Goal: Task Accomplishment & Management: Use online tool/utility

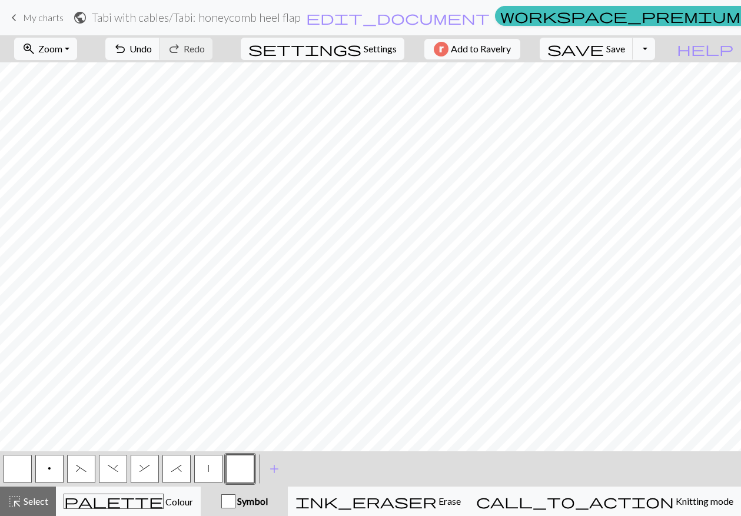
click at [15, 15] on span "keyboard_arrow_left" at bounding box center [14, 17] width 14 height 16
click at [625, 48] on span "Save" at bounding box center [616, 48] width 19 height 11
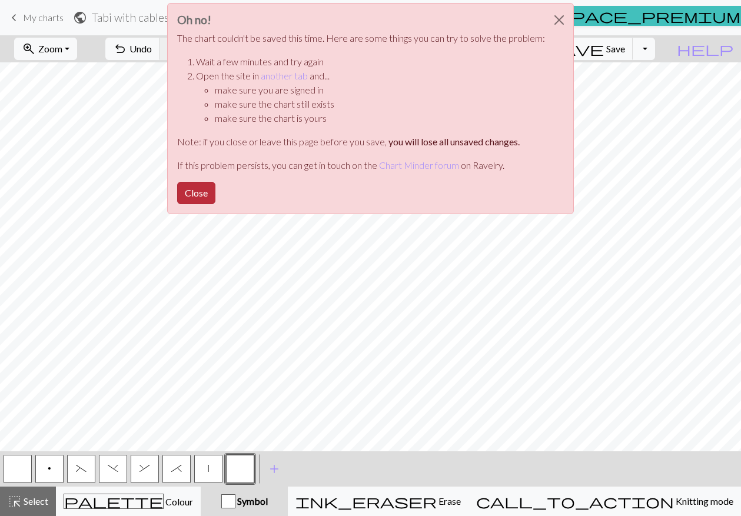
click at [204, 191] on button "Close" at bounding box center [196, 193] width 38 height 22
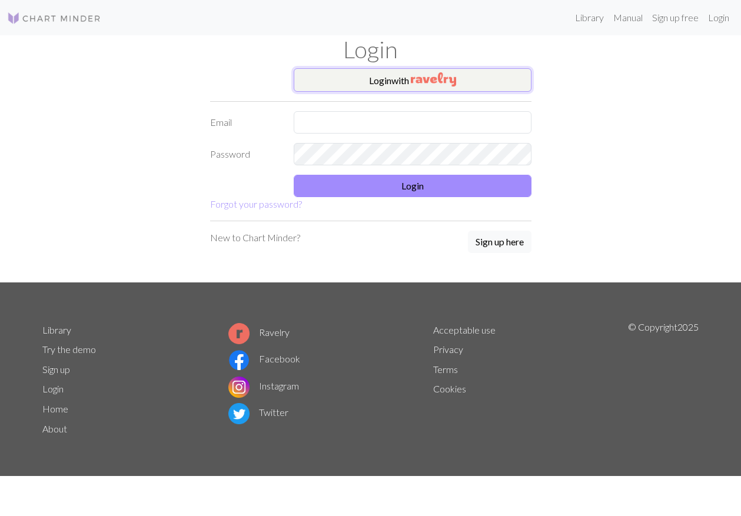
click at [395, 83] on button "Login with" at bounding box center [413, 80] width 238 height 24
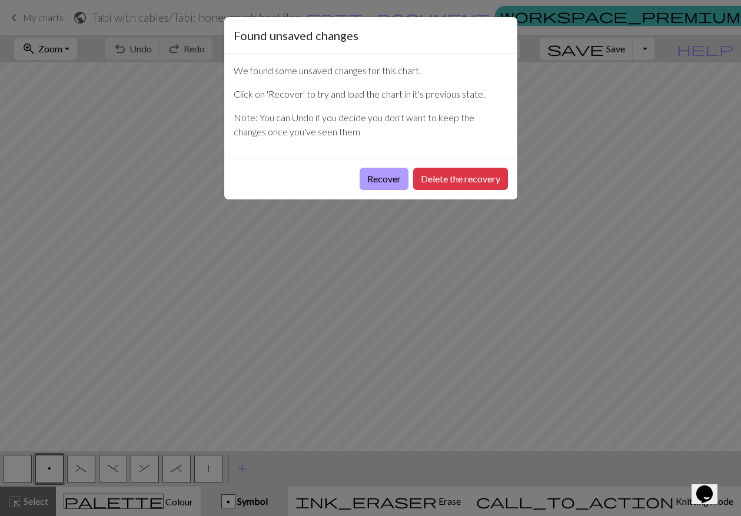
click at [393, 181] on button "Recover" at bounding box center [384, 179] width 49 height 22
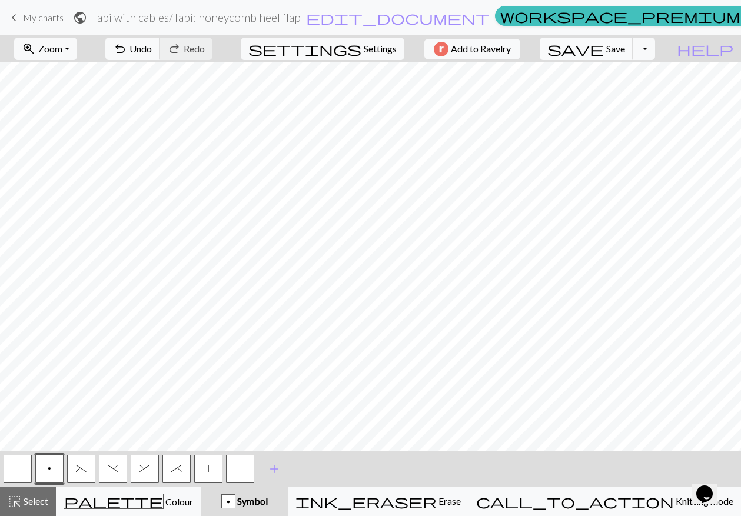
click at [630, 49] on button "save Save Save" at bounding box center [587, 49] width 94 height 22
click at [32, 16] on span "My charts" at bounding box center [43, 17] width 41 height 11
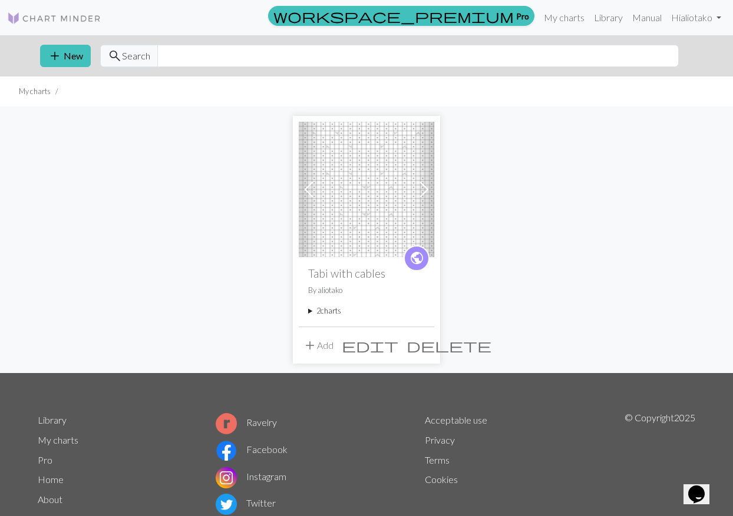
click at [311, 310] on summary "2 charts" at bounding box center [366, 311] width 117 height 11
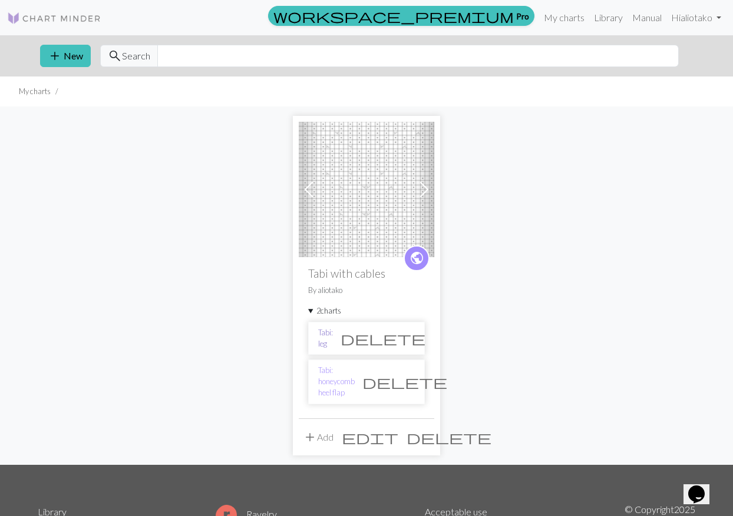
click at [333, 340] on link "Tabi: leg" at bounding box center [325, 338] width 15 height 22
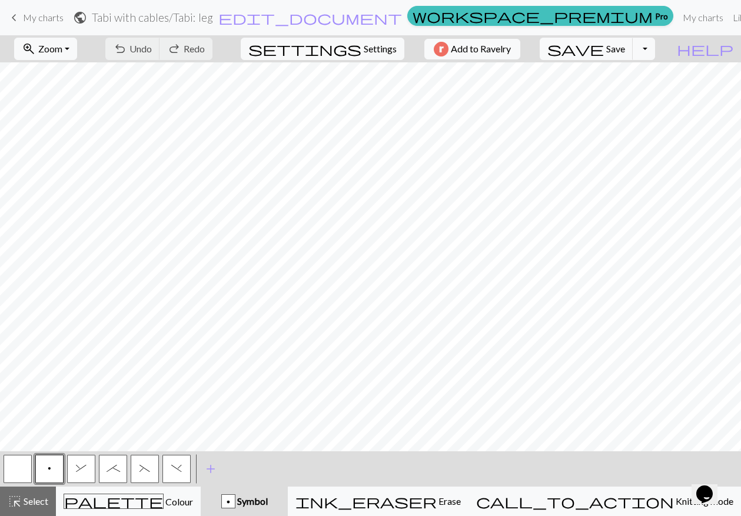
click at [54, 468] on button "p" at bounding box center [49, 469] width 28 height 28
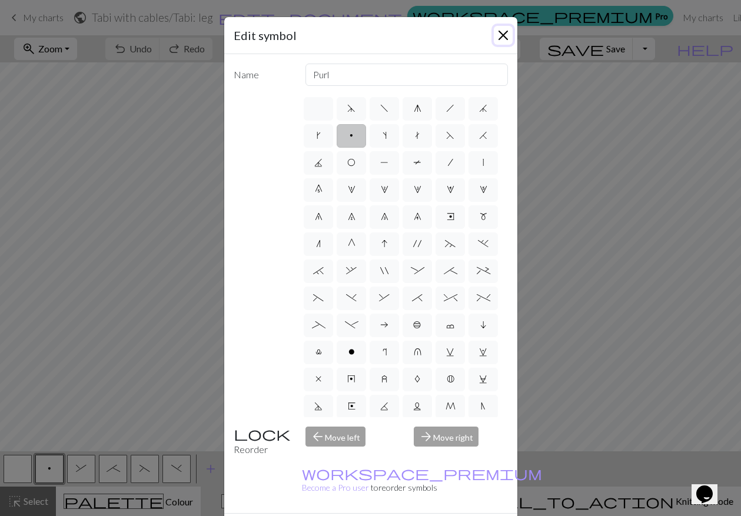
click at [502, 33] on button "Close" at bounding box center [503, 35] width 19 height 19
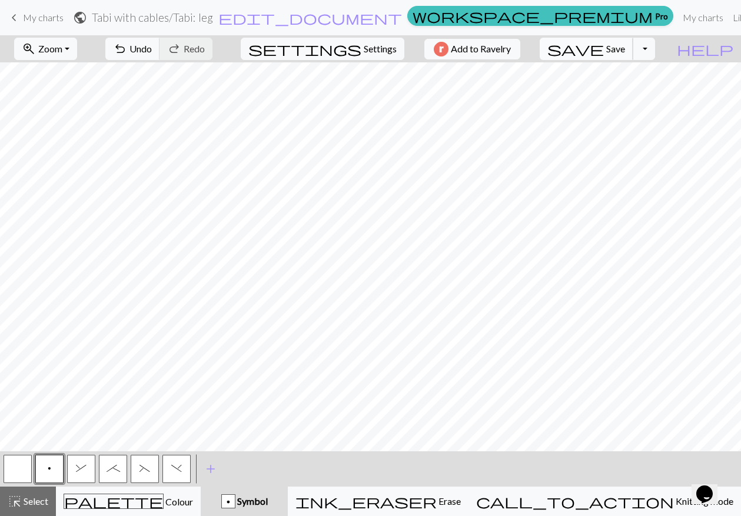
click at [625, 52] on span "Save" at bounding box center [616, 48] width 19 height 11
click at [655, 48] on button "Toggle Dropdown" at bounding box center [644, 49] width 22 height 22
click at [634, 48] on button "save Save Save" at bounding box center [587, 49] width 94 height 22
click at [668, 46] on div "Chart saved" at bounding box center [370, 23] width 741 height 47
click at [655, 48] on button "Toggle Dropdown" at bounding box center [644, 49] width 22 height 22
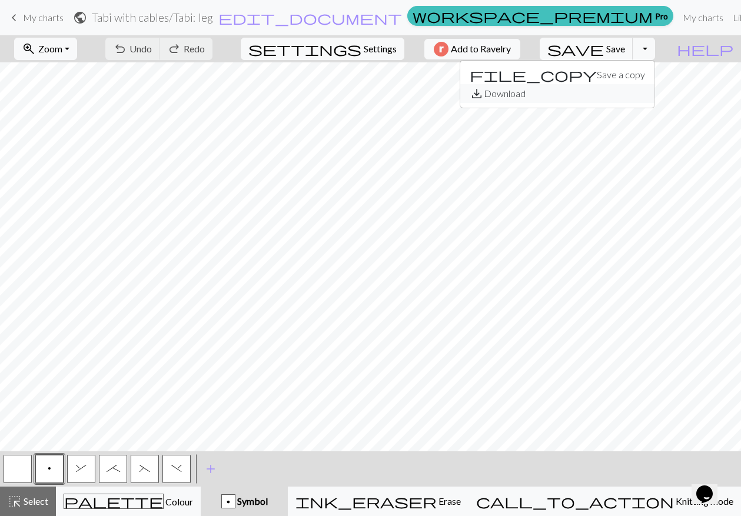
click at [628, 97] on button "save_alt Download" at bounding box center [558, 93] width 194 height 19
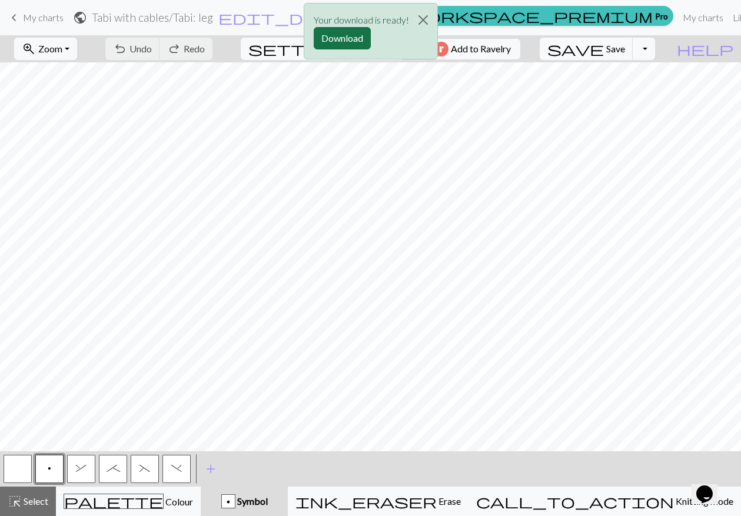
click at [326, 39] on button "Download" at bounding box center [342, 38] width 57 height 22
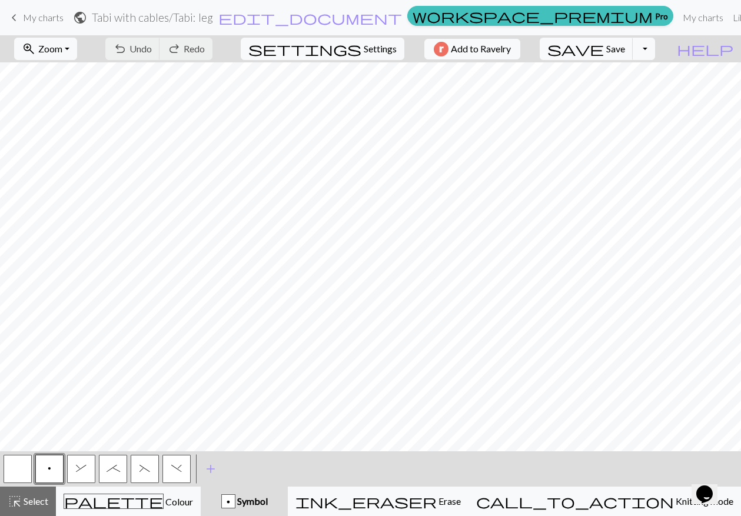
click at [16, 17] on span "keyboard_arrow_left" at bounding box center [14, 17] width 14 height 16
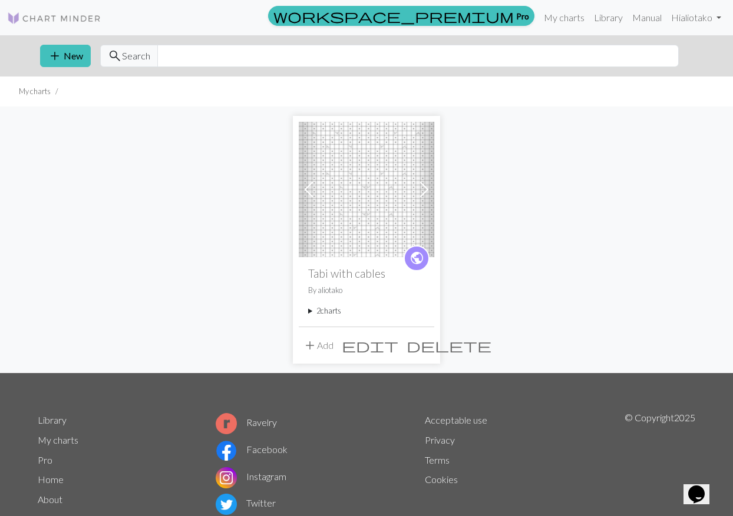
click at [310, 345] on span "add" at bounding box center [310, 345] width 14 height 16
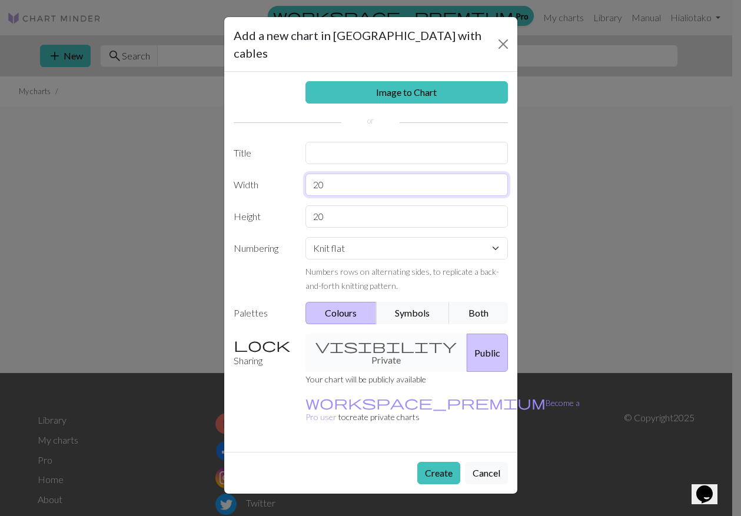
click at [327, 174] on input "20" at bounding box center [407, 185] width 203 height 22
drag, startPoint x: 327, startPoint y: 168, endPoint x: 308, endPoint y: 166, distance: 19.6
click at [308, 174] on input "20" at bounding box center [407, 185] width 203 height 22
type input "68"
click at [502, 237] on select "Knit flat Knit in the round Lace knitting Cross stitch" at bounding box center [407, 248] width 203 height 22
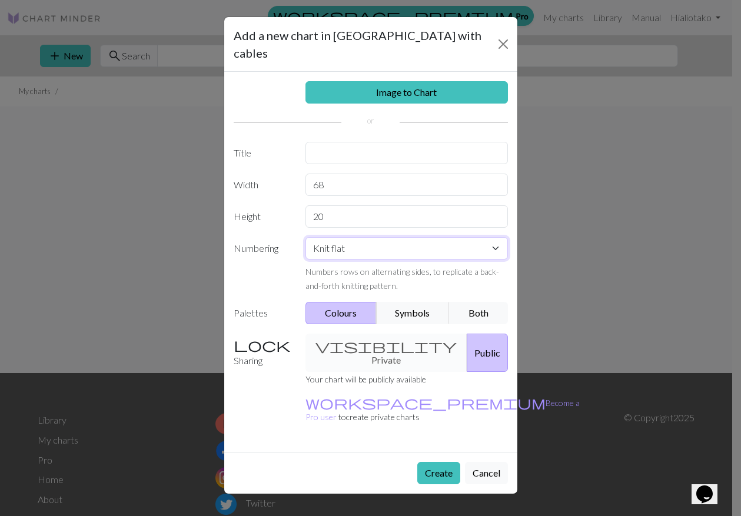
select select "round"
click at [306, 237] on select "Knit flat Knit in the round Lace knitting Cross stitch" at bounding box center [407, 248] width 203 height 22
click at [309, 142] on input "text" at bounding box center [407, 153] width 203 height 22
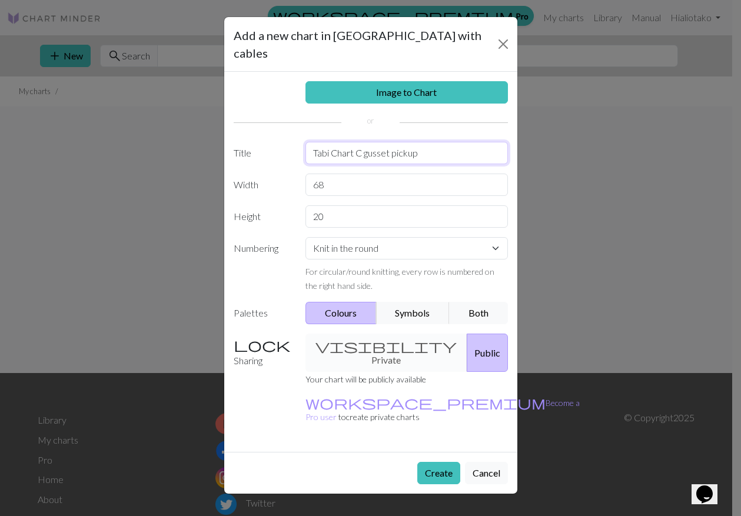
type input "Tabi Chart C gusset pickup"
click at [458, 39] on div "Add a new chart in [GEOGRAPHIC_DATA] with cables" at bounding box center [370, 44] width 293 height 55
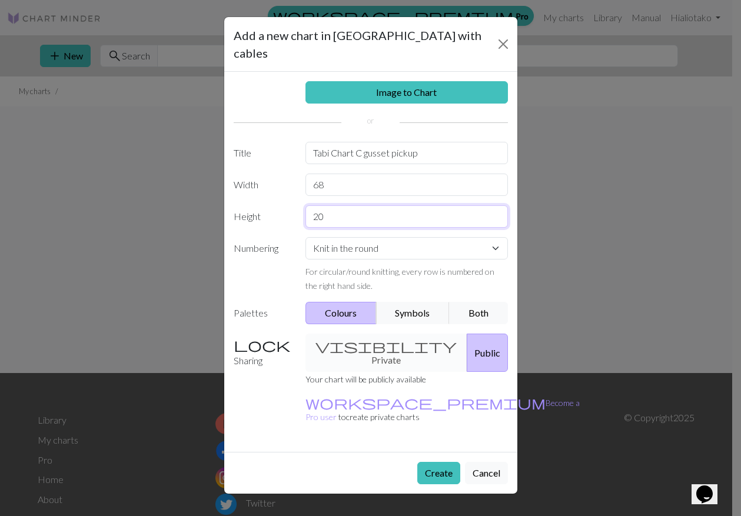
click at [319, 206] on input "20" at bounding box center [407, 217] width 203 height 22
click at [326, 206] on input "20" at bounding box center [407, 217] width 203 height 22
drag, startPoint x: 326, startPoint y: 200, endPoint x: 304, endPoint y: 204, distance: 21.7
click at [304, 206] on div "20" at bounding box center [407, 217] width 217 height 22
type input "36"
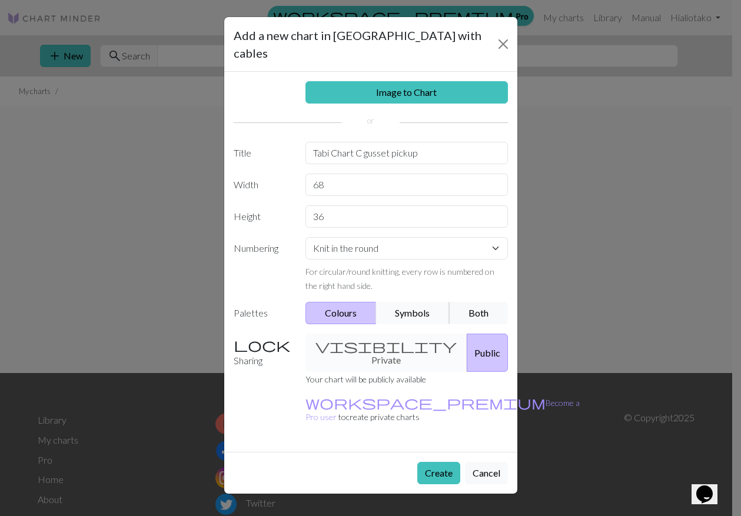
click at [395, 302] on button "Symbols" at bounding box center [413, 313] width 74 height 22
click at [435, 462] on button "Create" at bounding box center [439, 473] width 43 height 22
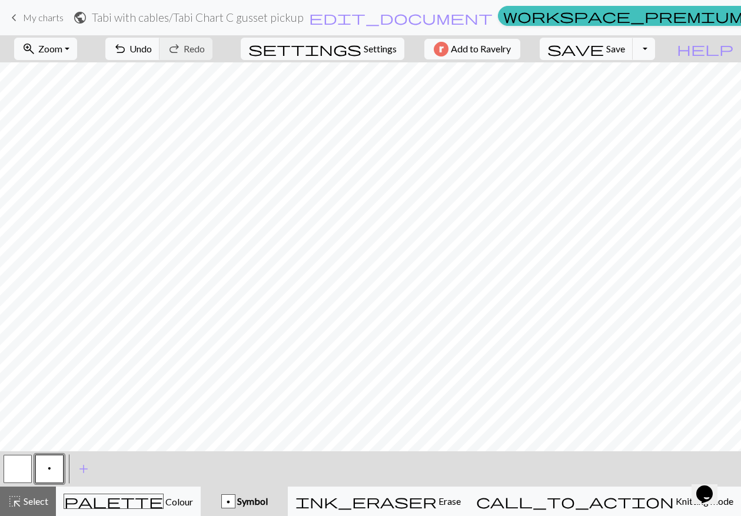
scroll to position [0, 380]
click at [573, 51] on div "zoom_in Zoom Zoom Fit all Fit width Fit height 50% 100% 150% 200% undo Undo Und…" at bounding box center [335, 48] width 670 height 27
click at [9, 469] on button "button" at bounding box center [18, 469] width 28 height 28
click at [52, 475] on button "p" at bounding box center [49, 469] width 28 height 28
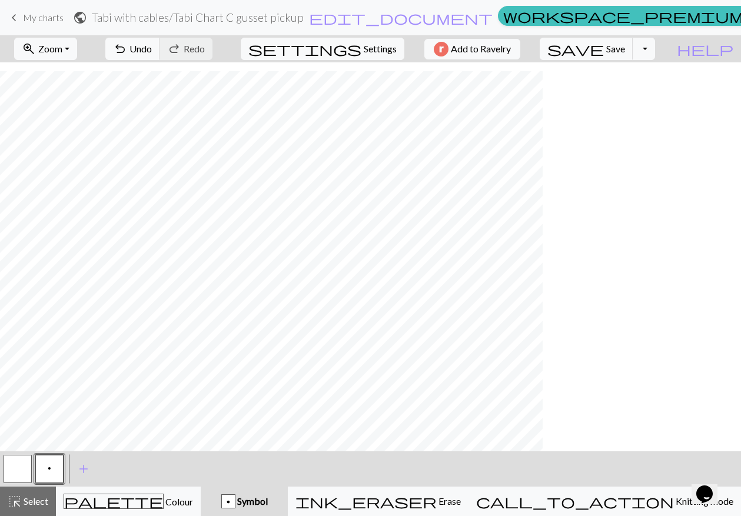
scroll to position [97, 0]
click at [21, 466] on button "button" at bounding box center [18, 469] width 28 height 28
click at [105, 471] on div "< p > add Add a symbol" at bounding box center [370, 469] width 741 height 35
click at [47, 471] on button "p" at bounding box center [49, 469] width 28 height 28
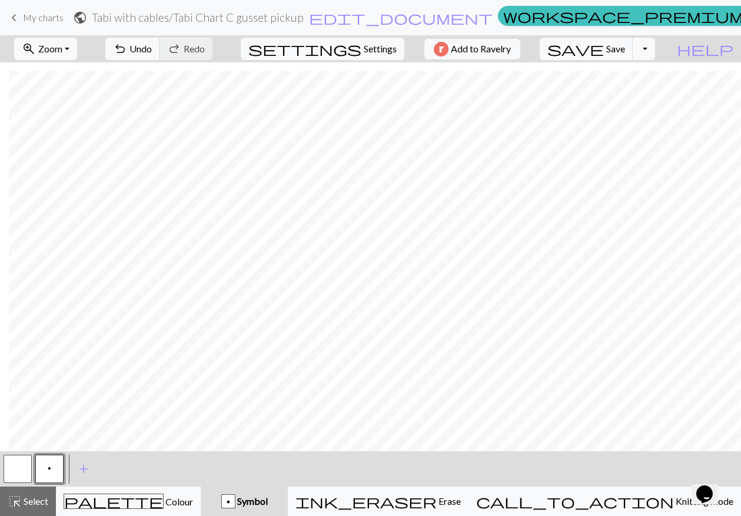
click at [24, 466] on button "button" at bounding box center [18, 469] width 28 height 28
click at [236, 501] on div "button" at bounding box center [228, 502] width 14 height 14
click at [268, 501] on span "Symbol" at bounding box center [252, 501] width 32 height 11
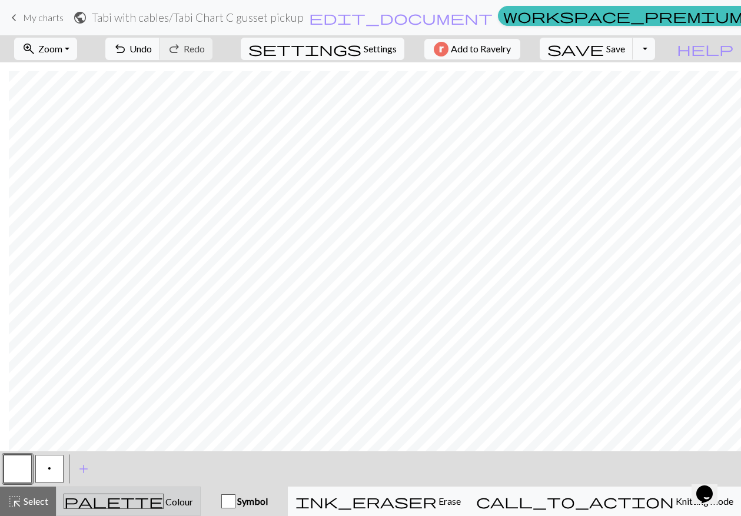
click at [127, 499] on span "palette" at bounding box center [113, 502] width 99 height 16
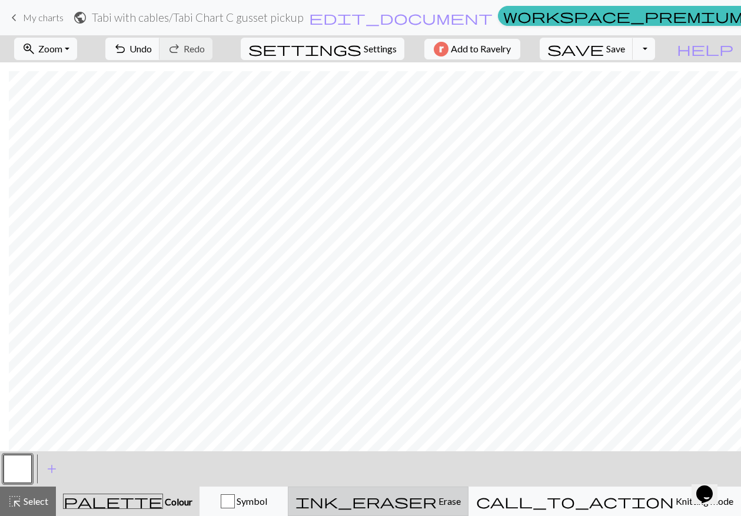
click at [437, 502] on span "ink_eraser" at bounding box center [366, 502] width 141 height 16
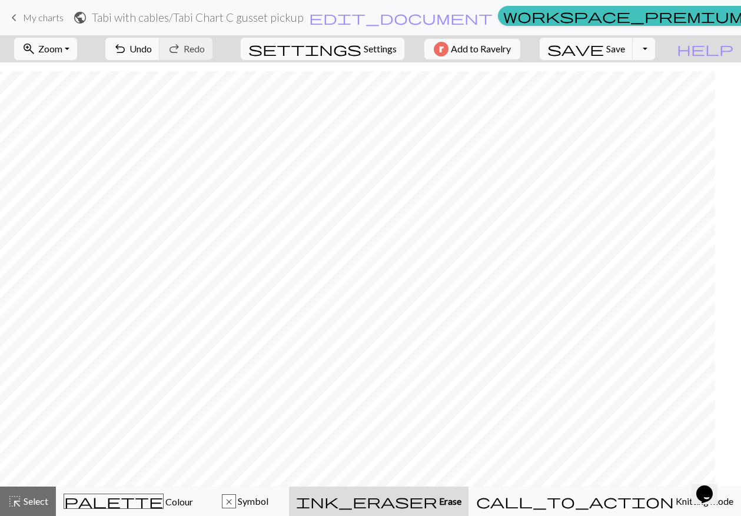
scroll to position [61, 0]
click at [236, 502] on div "x" at bounding box center [229, 502] width 13 height 14
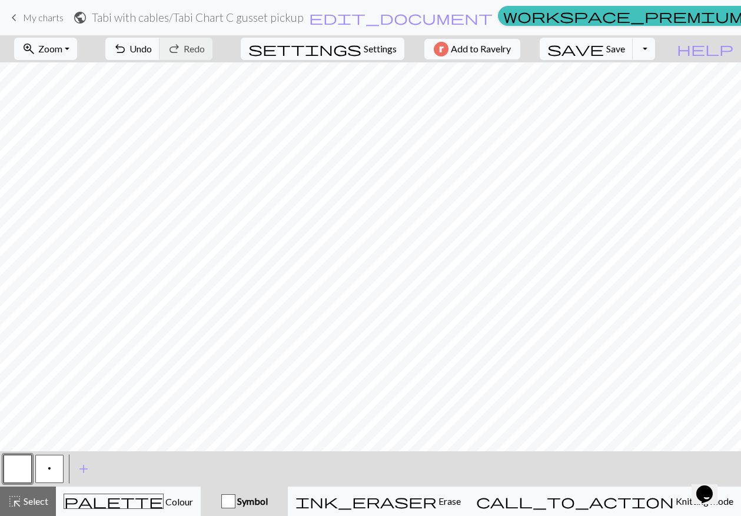
click at [49, 471] on span "p" at bounding box center [50, 468] width 4 height 9
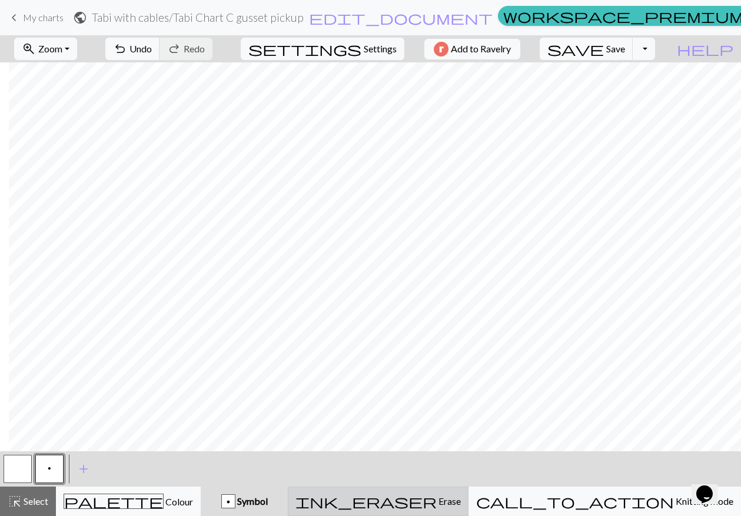
click at [437, 502] on span "ink_eraser" at bounding box center [366, 502] width 141 height 16
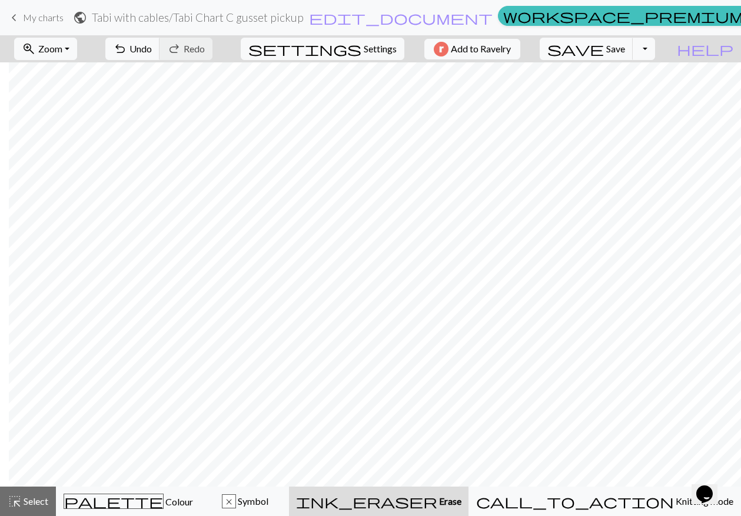
scroll to position [61, 396]
click at [127, 49] on span "undo" at bounding box center [120, 49] width 14 height 16
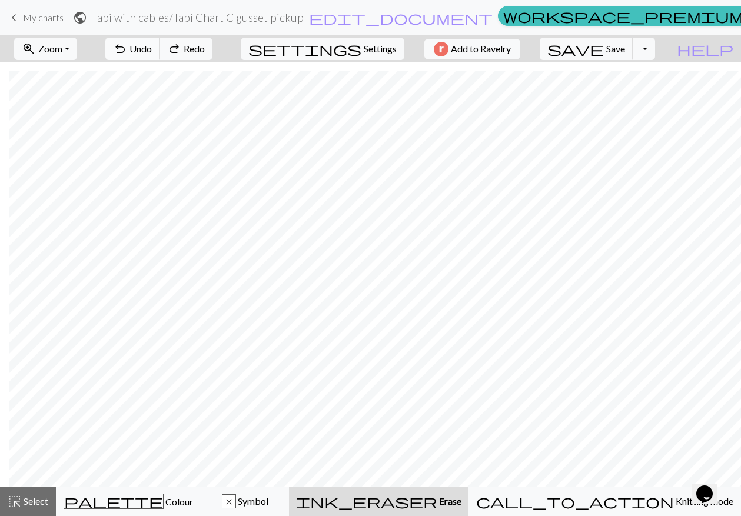
click at [127, 49] on span "undo" at bounding box center [120, 49] width 14 height 16
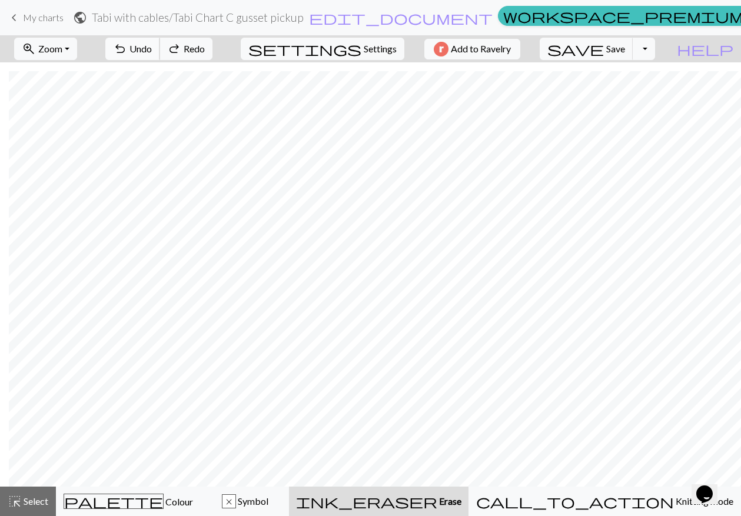
click at [127, 49] on span "undo" at bounding box center [120, 49] width 14 height 16
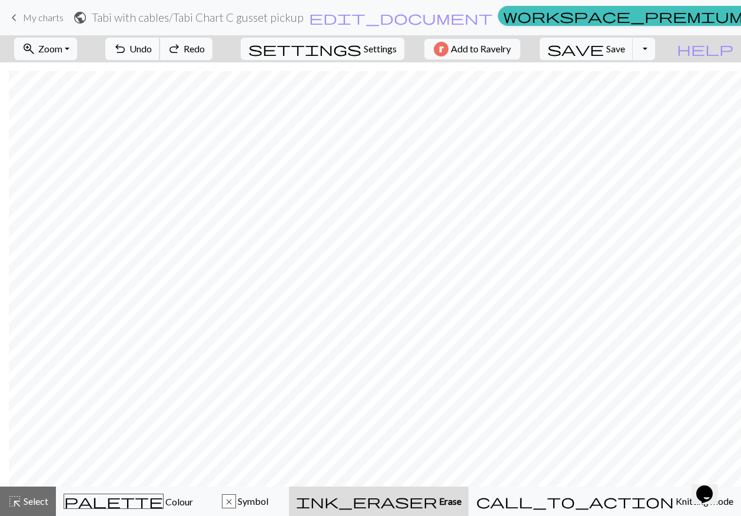
click at [127, 49] on span "undo" at bounding box center [120, 49] width 14 height 16
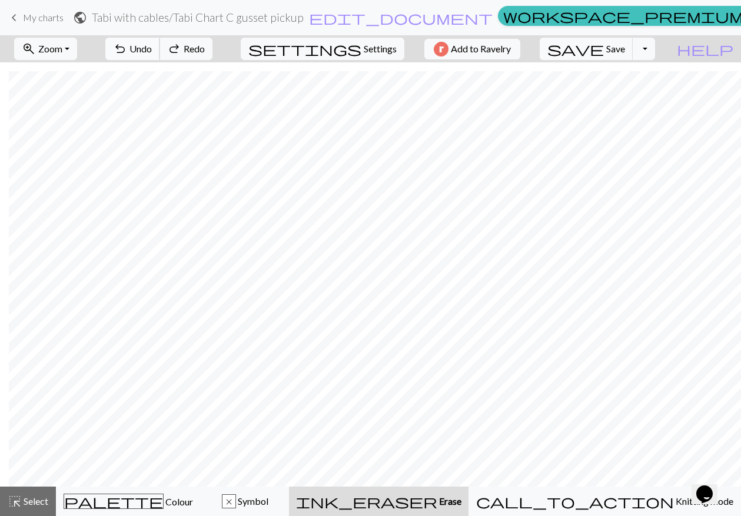
click at [127, 49] on span "undo" at bounding box center [120, 49] width 14 height 16
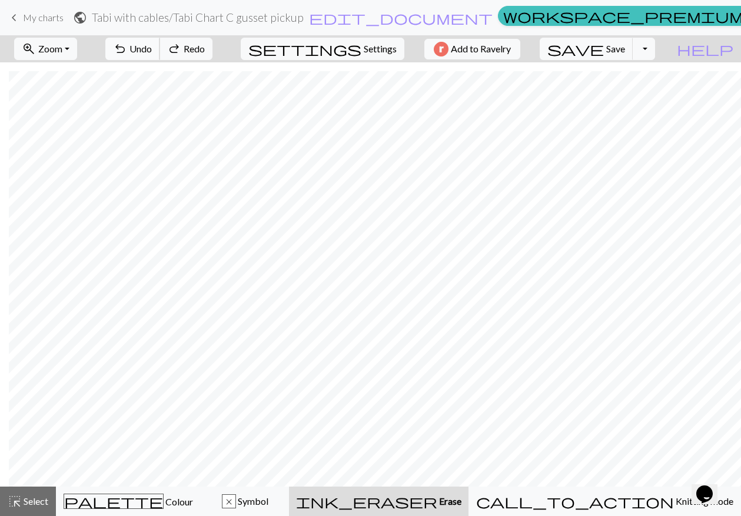
click at [127, 49] on span "undo" at bounding box center [120, 49] width 14 height 16
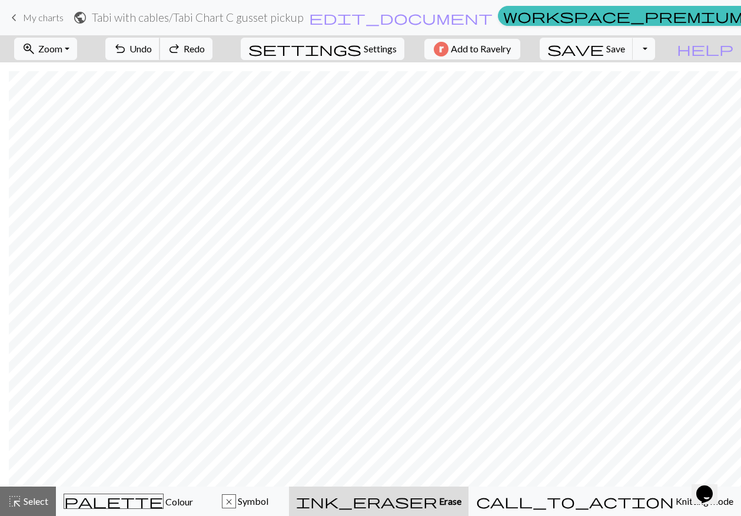
click at [127, 49] on span "undo" at bounding box center [120, 49] width 14 height 16
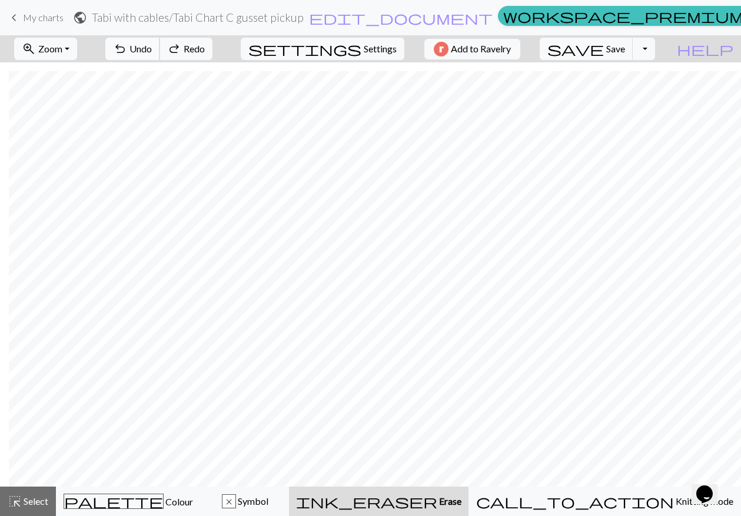
click at [127, 49] on span "undo" at bounding box center [120, 49] width 14 height 16
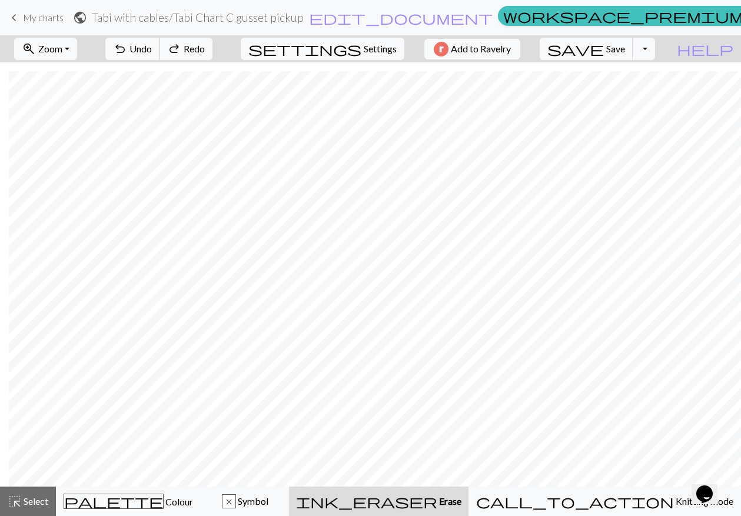
click at [127, 49] on span "undo" at bounding box center [120, 49] width 14 height 16
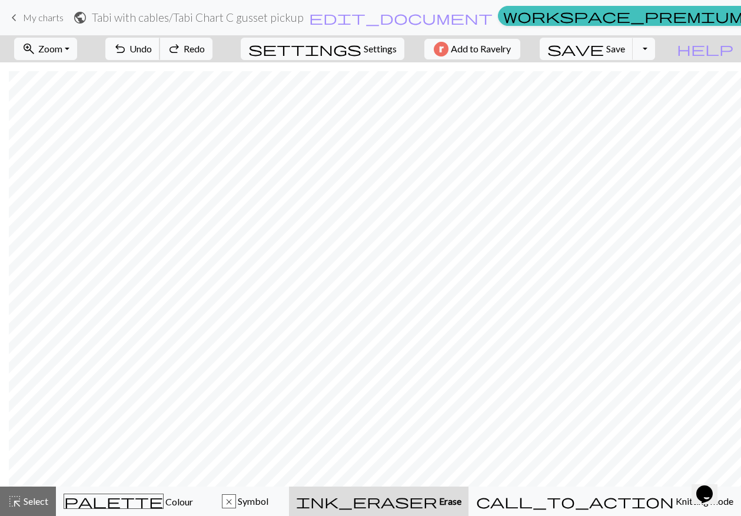
click at [127, 49] on span "undo" at bounding box center [120, 49] width 14 height 16
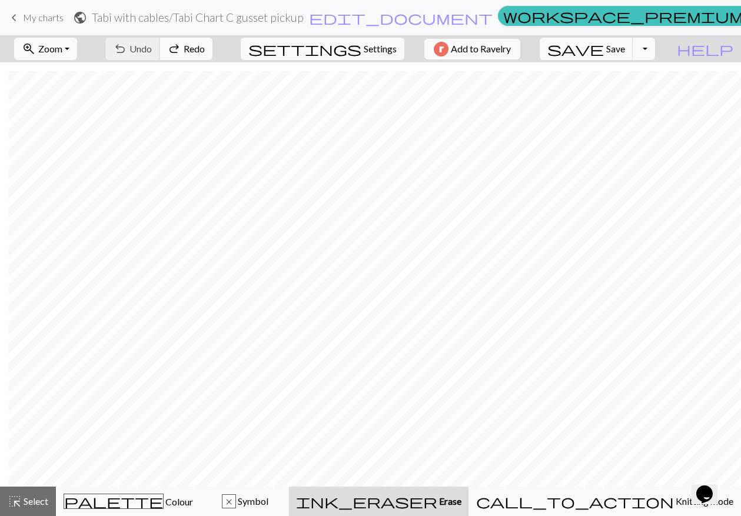
click at [177, 49] on div "undo Undo Undo redo Redo Redo" at bounding box center [159, 48] width 125 height 27
click at [236, 503] on div "x" at bounding box center [229, 502] width 13 height 14
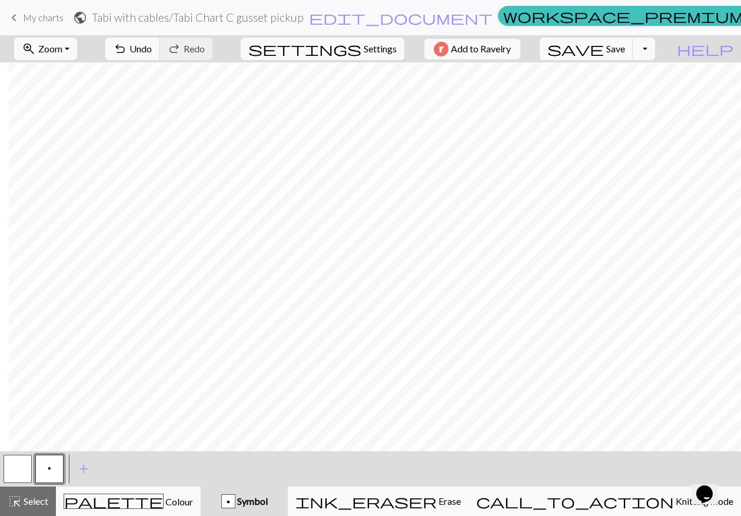
click at [51, 471] on span "p" at bounding box center [50, 468] width 4 height 9
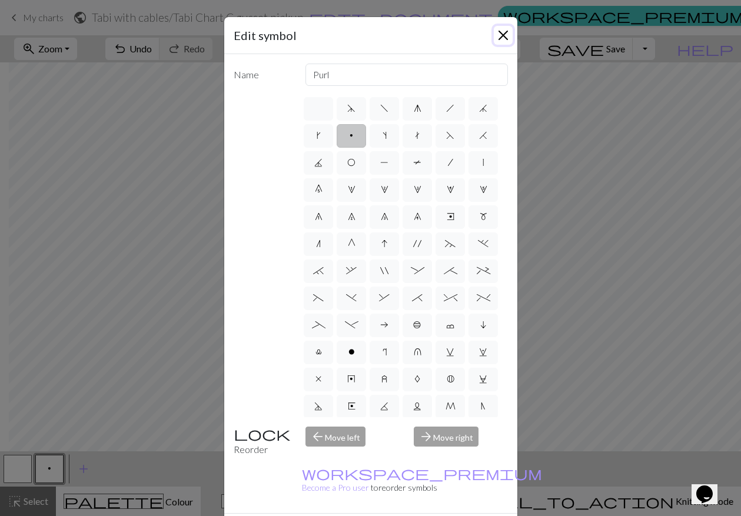
click at [501, 44] on button "Close" at bounding box center [503, 35] width 19 height 19
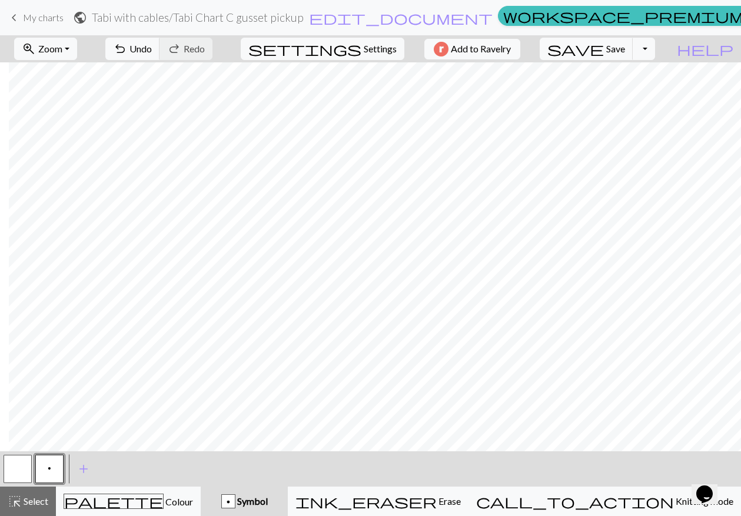
click at [25, 475] on button "button" at bounding box center [18, 469] width 28 height 28
click at [48, 475] on button "p" at bounding box center [49, 469] width 28 height 28
drag, startPoint x: 23, startPoint y: 468, endPoint x: 23, endPoint y: 443, distance: 24.7
click at [23, 465] on button "button" at bounding box center [18, 469] width 28 height 28
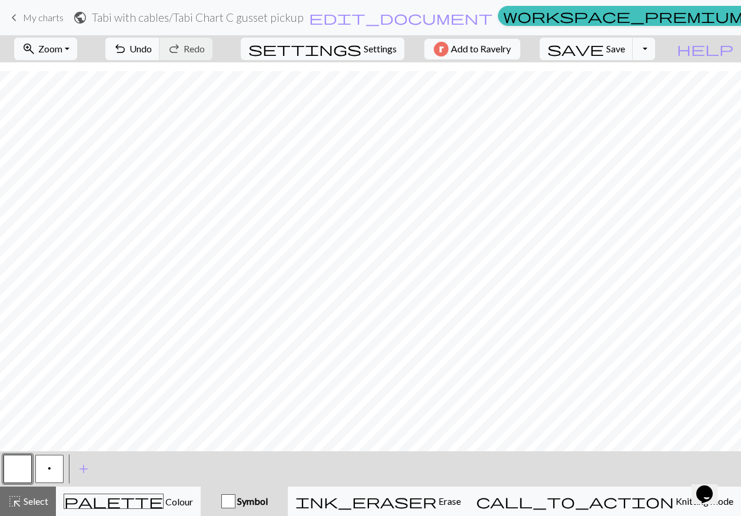
click at [49, 462] on button "p" at bounding box center [49, 469] width 28 height 28
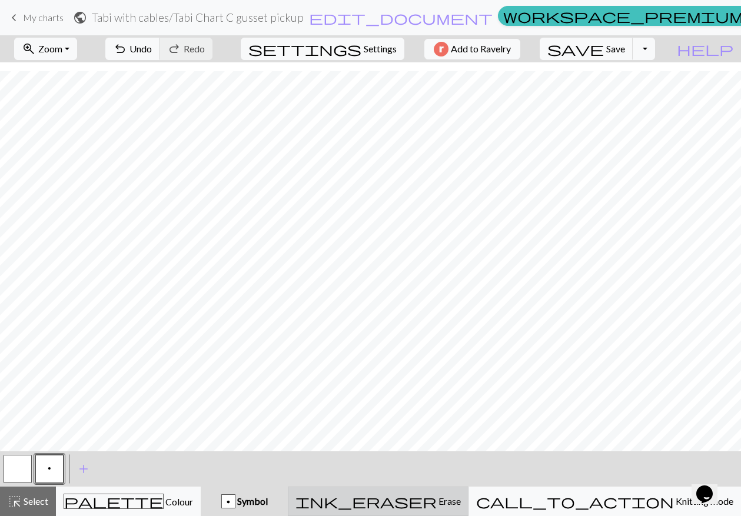
click at [437, 505] on span "ink_eraser" at bounding box center [366, 502] width 141 height 16
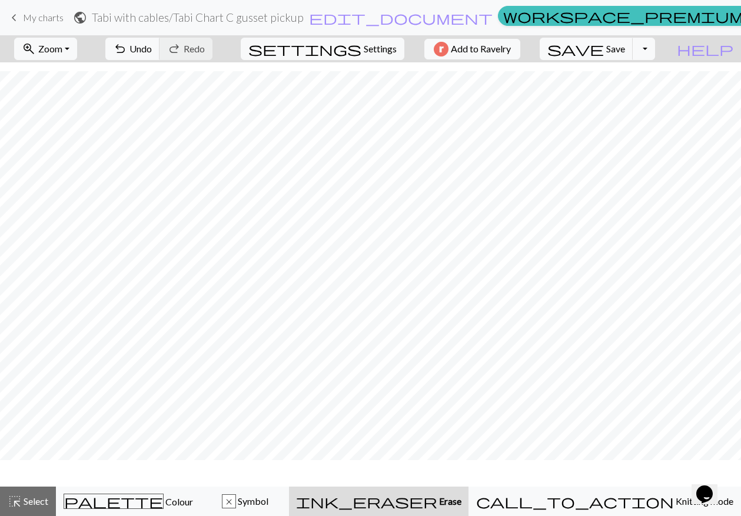
scroll to position [61, 0]
click at [236, 503] on div "x" at bounding box center [229, 502] width 13 height 14
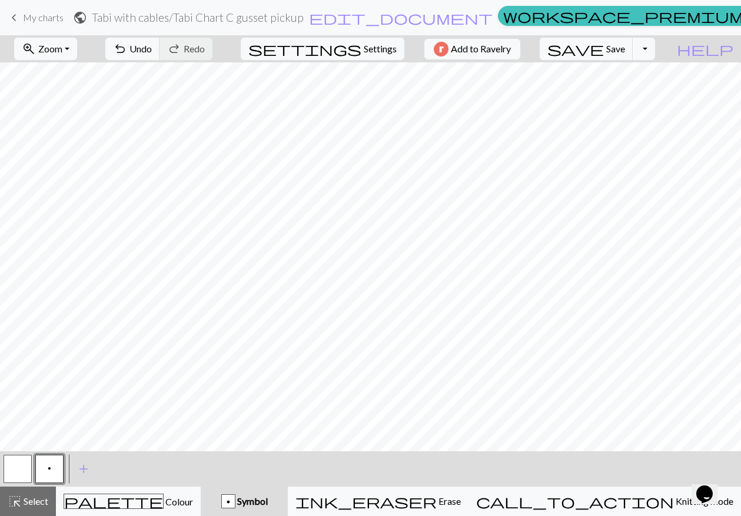
click at [51, 469] on button "p" at bounding box center [49, 469] width 28 height 28
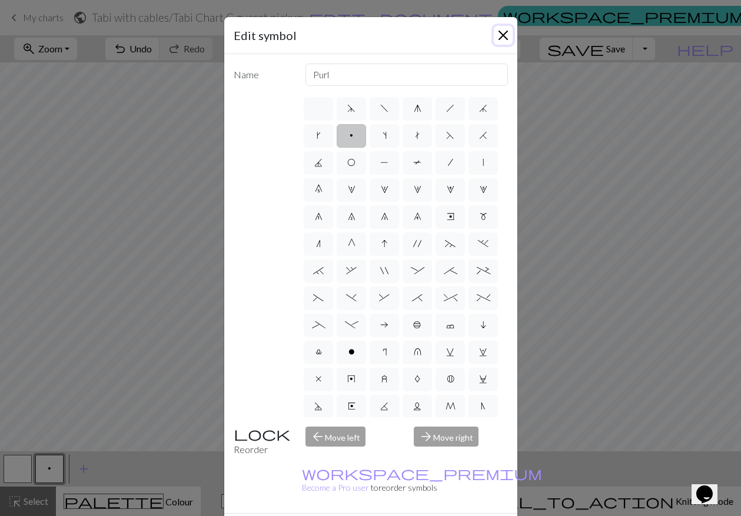
click at [494, 33] on button "Close" at bounding box center [503, 35] width 19 height 19
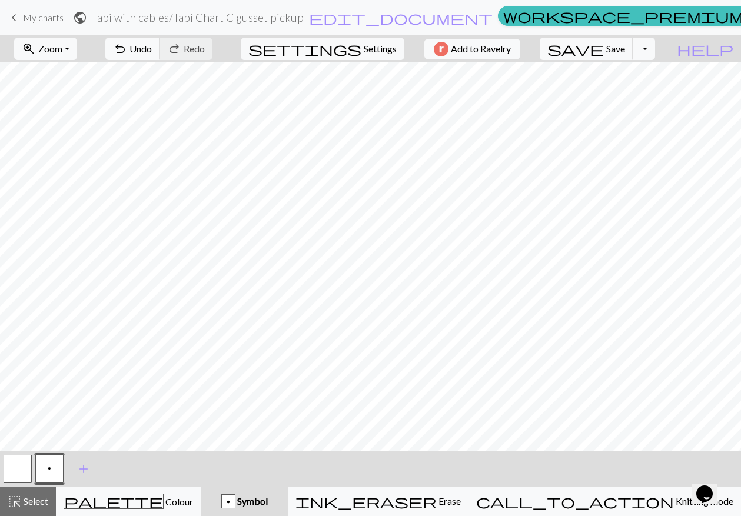
drag, startPoint x: 12, startPoint y: 475, endPoint x: 19, endPoint y: 474, distance: 7.7
click at [13, 475] on button "button" at bounding box center [18, 469] width 28 height 28
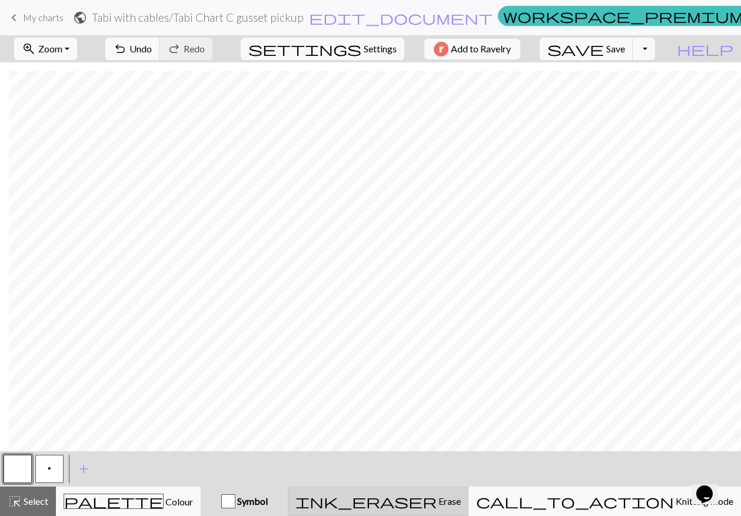
click at [437, 503] on span "ink_eraser" at bounding box center [366, 502] width 141 height 16
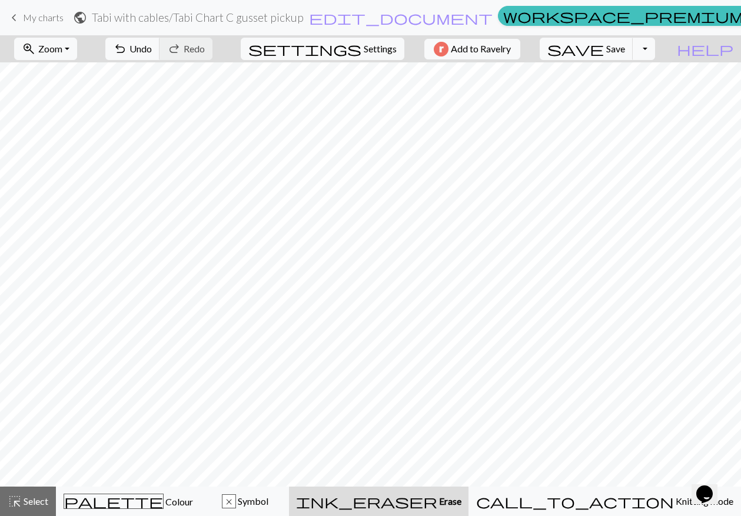
scroll to position [0, 229]
click at [462, 502] on span "Erase" at bounding box center [450, 501] width 24 height 11
click at [127, 51] on span "undo" at bounding box center [120, 49] width 14 height 16
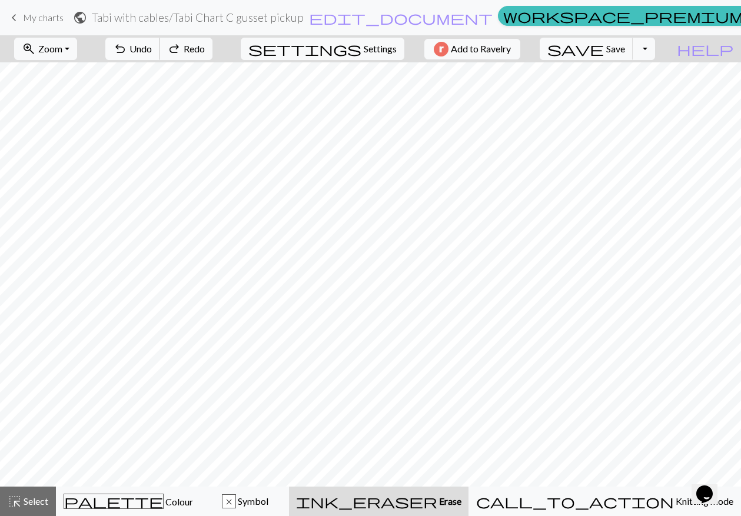
click at [127, 51] on span "undo" at bounding box center [120, 49] width 14 height 16
click at [181, 48] on span "redo" at bounding box center [174, 49] width 14 height 16
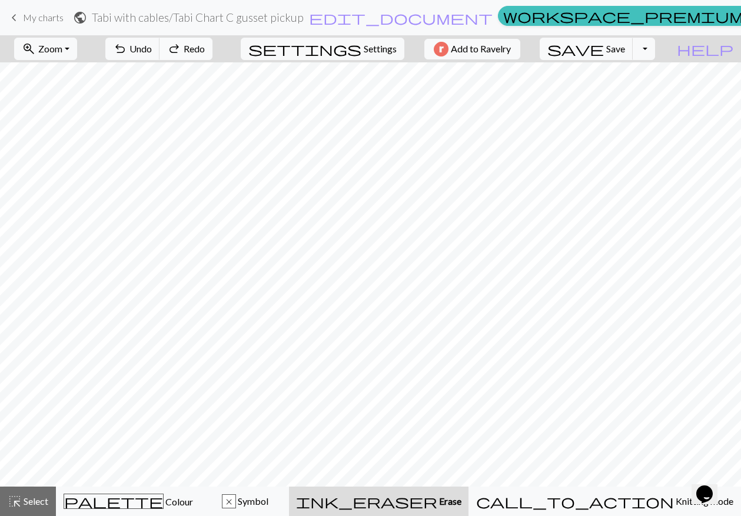
click at [181, 48] on span "redo" at bounding box center [174, 49] width 14 height 16
click at [236, 499] on div "x" at bounding box center [229, 502] width 13 height 14
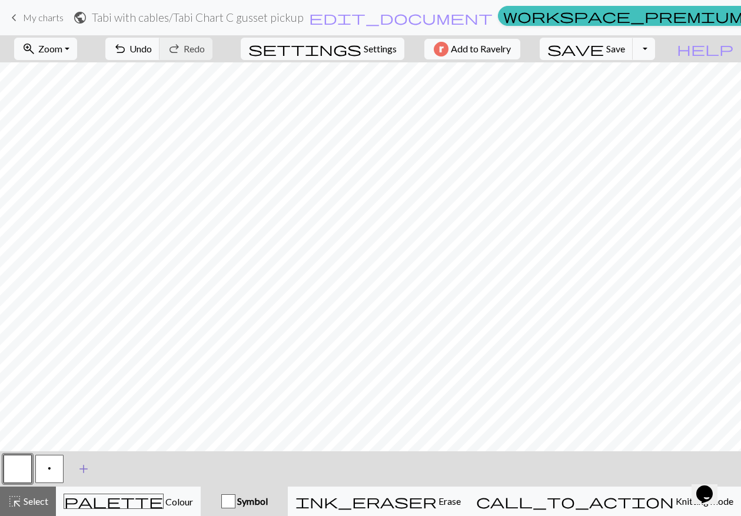
click at [85, 469] on span "add" at bounding box center [84, 469] width 14 height 16
click at [80, 471] on button "button" at bounding box center [81, 469] width 28 height 28
click at [82, 468] on button "button" at bounding box center [81, 469] width 28 height 28
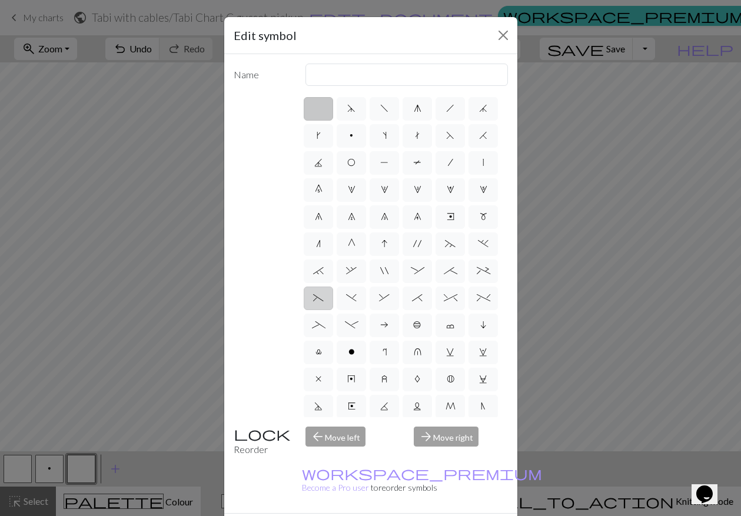
click at [324, 303] on span "(" at bounding box center [318, 297] width 11 height 9
click at [321, 299] on input "(" at bounding box center [317, 295] width 8 height 8
radio input "true"
type input "left part of left 3+ stitch cable, wyif"
drag, startPoint x: 431, startPoint y: 506, endPoint x: 406, endPoint y: 508, distance: 24.2
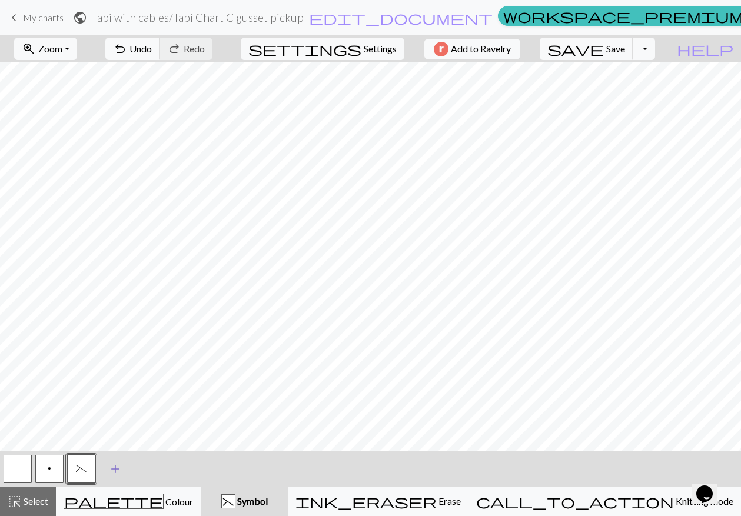
click at [114, 472] on span "add" at bounding box center [115, 469] width 14 height 16
click at [103, 463] on button "button" at bounding box center [113, 469] width 28 height 28
click at [104, 465] on button "button" at bounding box center [113, 469] width 28 height 28
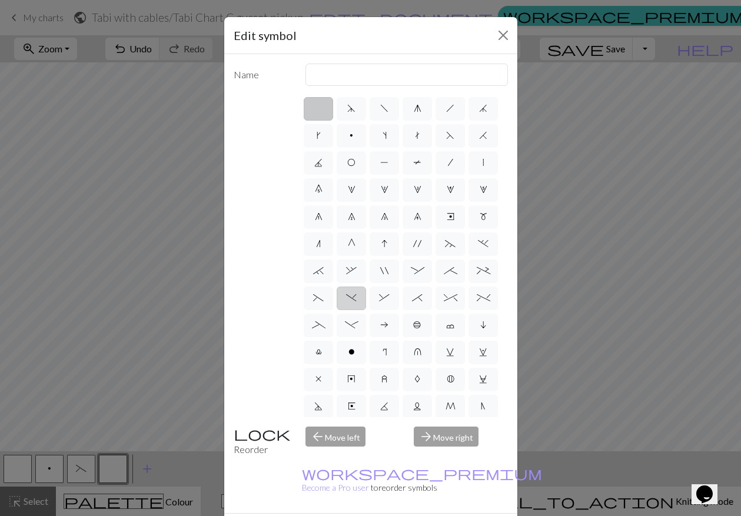
click at [357, 303] on span ")" at bounding box center [351, 297] width 11 height 9
click at [354, 299] on input ")" at bounding box center [350, 295] width 8 height 8
radio input "true"
type input "right part of left 3+ stitch cable, wyif"
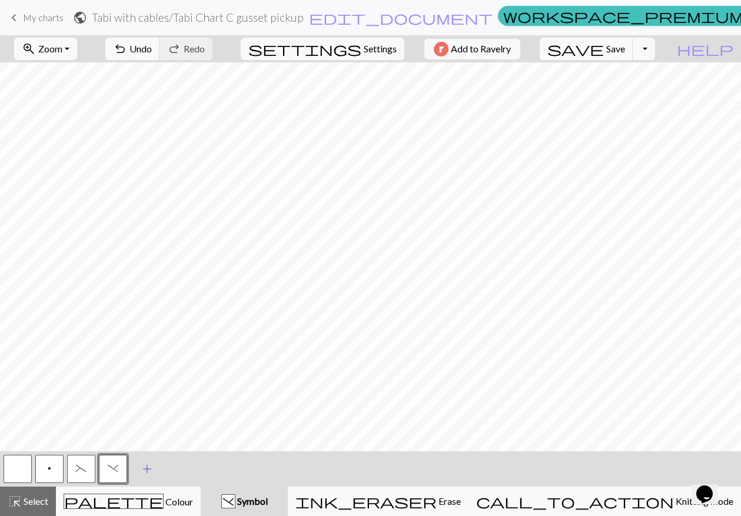
click at [143, 469] on span "add" at bounding box center [147, 469] width 14 height 16
click at [143, 469] on button "button" at bounding box center [145, 469] width 28 height 28
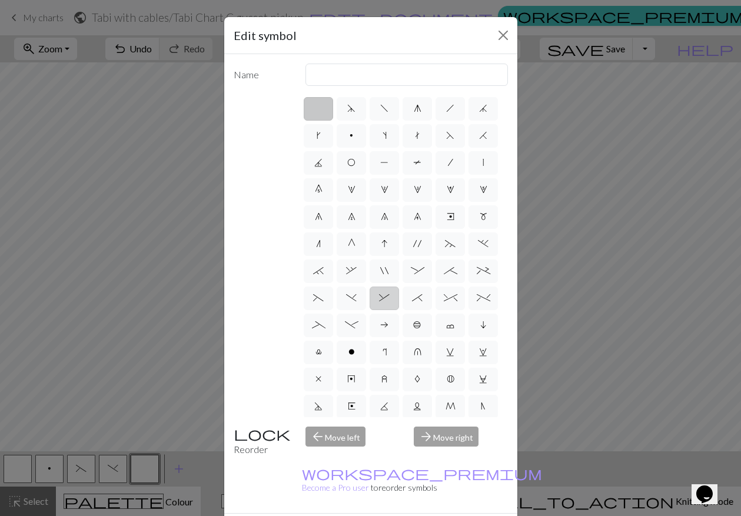
click at [390, 303] on span "&" at bounding box center [384, 297] width 11 height 9
click at [387, 299] on input "&" at bounding box center [383, 295] width 8 height 8
radio input "true"
type input "left part of right 3+ stitch cable, wyib"
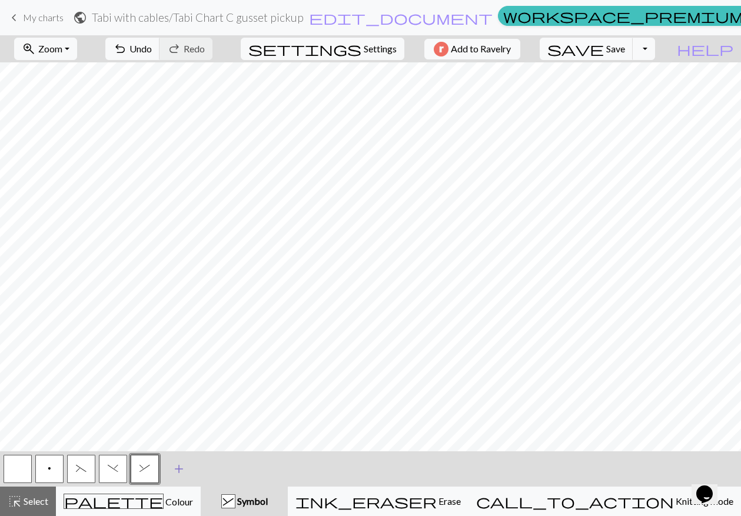
click at [177, 469] on span "add" at bounding box center [179, 469] width 14 height 16
click at [180, 469] on button "button" at bounding box center [177, 469] width 28 height 28
click at [177, 468] on button "button" at bounding box center [177, 469] width 28 height 28
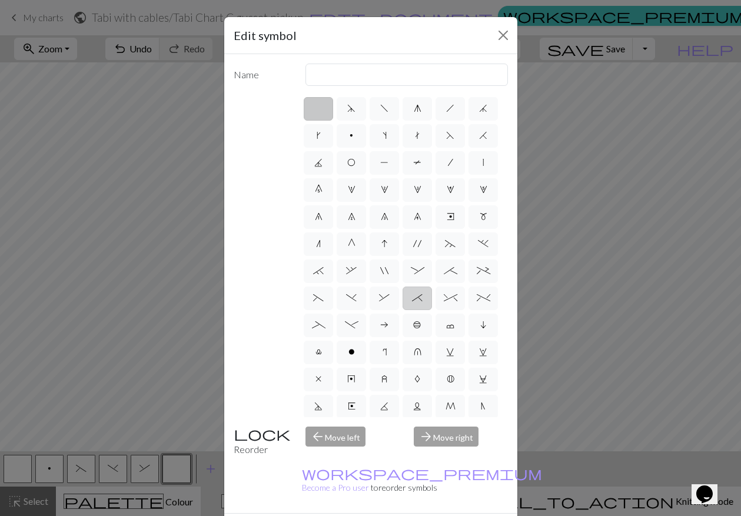
click at [403, 310] on label "*" at bounding box center [417, 299] width 29 height 24
click at [412, 299] on input "*" at bounding box center [416, 295] width 8 height 8
radio input "true"
type input "right part of right 3+ stitch cable, wyib"
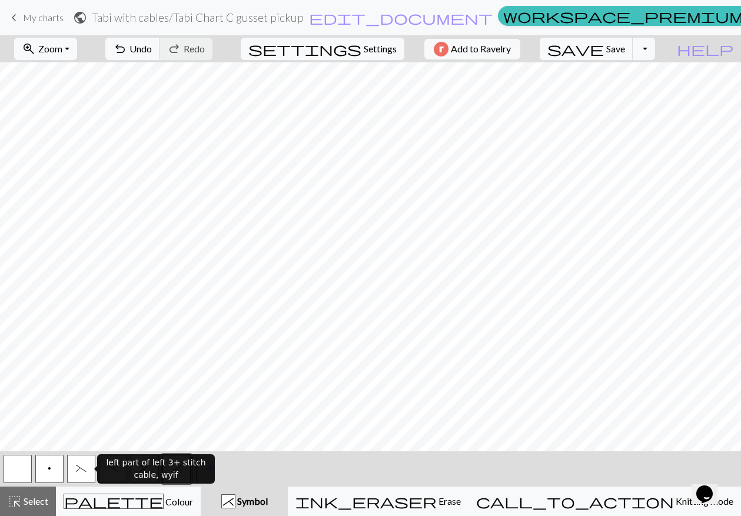
click at [74, 471] on button "(" at bounding box center [81, 469] width 28 height 28
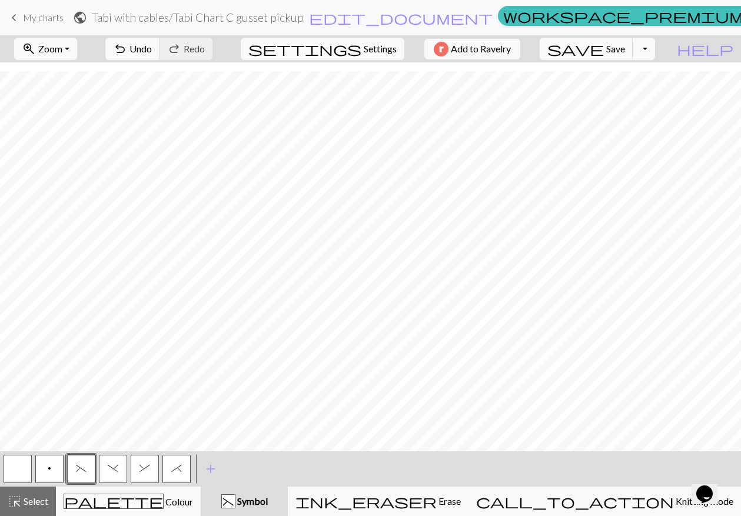
scroll to position [97, 229]
click at [114, 471] on span ")" at bounding box center [113, 468] width 11 height 9
drag, startPoint x: 143, startPoint y: 471, endPoint x: 148, endPoint y: 458, distance: 14.5
click at [143, 470] on span "&" at bounding box center [145, 468] width 11 height 9
click at [177, 468] on span "*" at bounding box center [176, 468] width 11 height 9
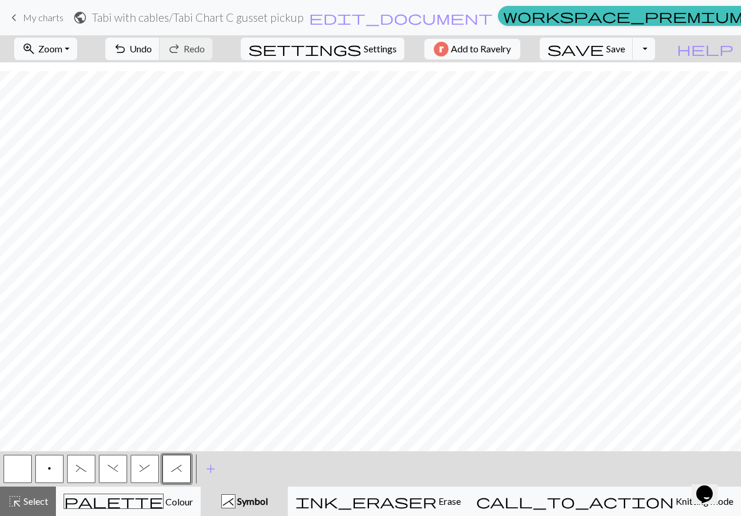
click at [80, 471] on span "(" at bounding box center [81, 468] width 11 height 9
click at [110, 467] on span ")" at bounding box center [113, 468] width 11 height 9
click at [140, 472] on span "&" at bounding box center [145, 468] width 11 height 9
click at [177, 468] on span "*" at bounding box center [176, 468] width 11 height 9
click at [78, 470] on span "(" at bounding box center [81, 468] width 11 height 9
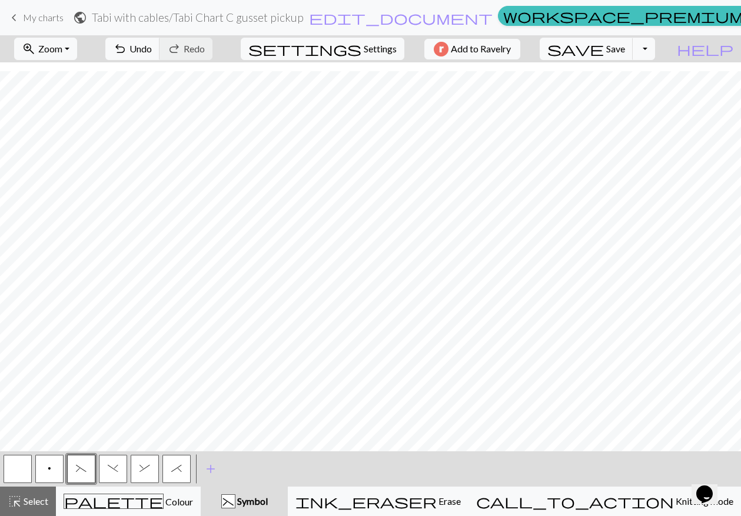
drag, startPoint x: 119, startPoint y: 469, endPoint x: 157, endPoint y: 460, distance: 38.9
click at [118, 468] on button ")" at bounding box center [113, 469] width 28 height 28
drag, startPoint x: 18, startPoint y: 472, endPoint x: 487, endPoint y: 457, distance: 469.0
click at [27, 477] on button "button" at bounding box center [18, 469] width 28 height 28
click at [84, 470] on span "(" at bounding box center [81, 468] width 11 height 9
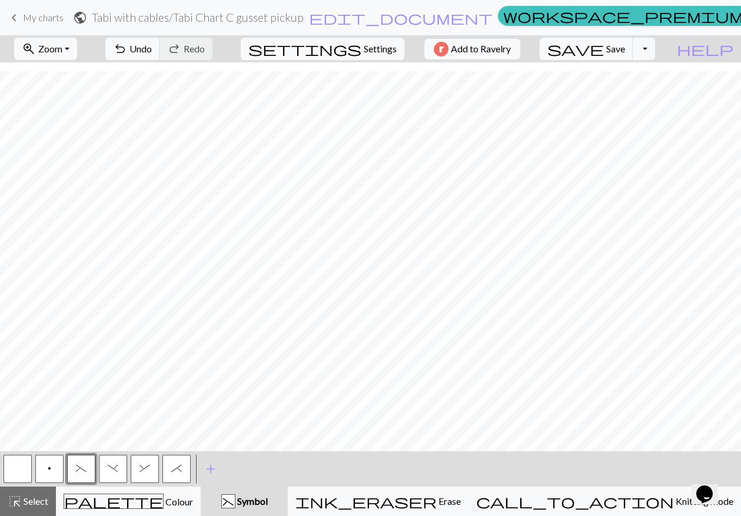
click at [170, 476] on button "*" at bounding box center [177, 469] width 28 height 28
drag, startPoint x: 11, startPoint y: 470, endPoint x: 181, endPoint y: 451, distance: 171.2
click at [11, 470] on button "button" at bounding box center [18, 469] width 28 height 28
click at [144, 477] on button "&" at bounding box center [145, 469] width 28 height 28
click at [112, 464] on span ")" at bounding box center [113, 468] width 11 height 9
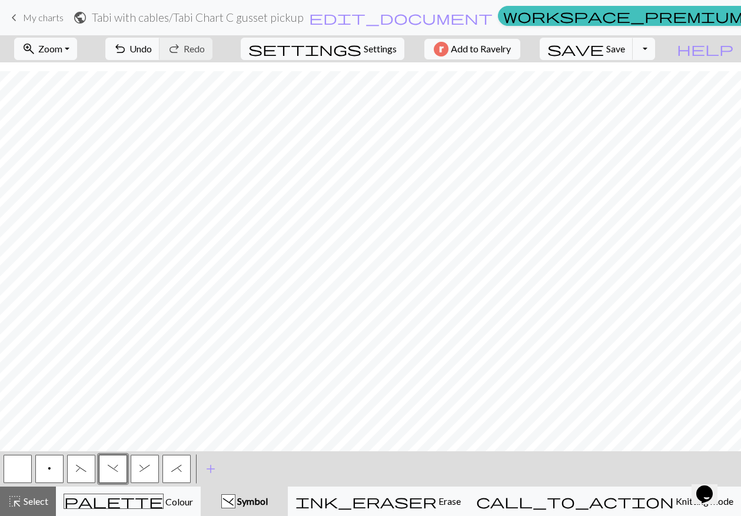
click at [25, 466] on button "button" at bounding box center [18, 469] width 28 height 28
click at [78, 471] on span "(" at bounding box center [81, 468] width 11 height 9
click at [177, 478] on button "*" at bounding box center [177, 469] width 28 height 28
click at [28, 475] on button "button" at bounding box center [18, 469] width 28 height 28
click at [143, 469] on span "&" at bounding box center [145, 468] width 11 height 9
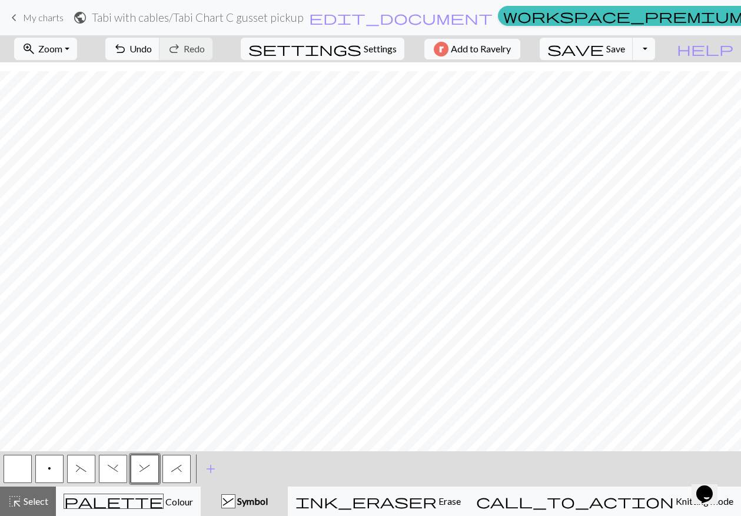
click at [112, 474] on button ")" at bounding box center [113, 469] width 28 height 28
click at [74, 471] on button "(" at bounding box center [81, 469] width 28 height 28
drag, startPoint x: 19, startPoint y: 473, endPoint x: 42, endPoint y: 462, distance: 24.8
click at [18, 474] on button "button" at bounding box center [18, 469] width 28 height 28
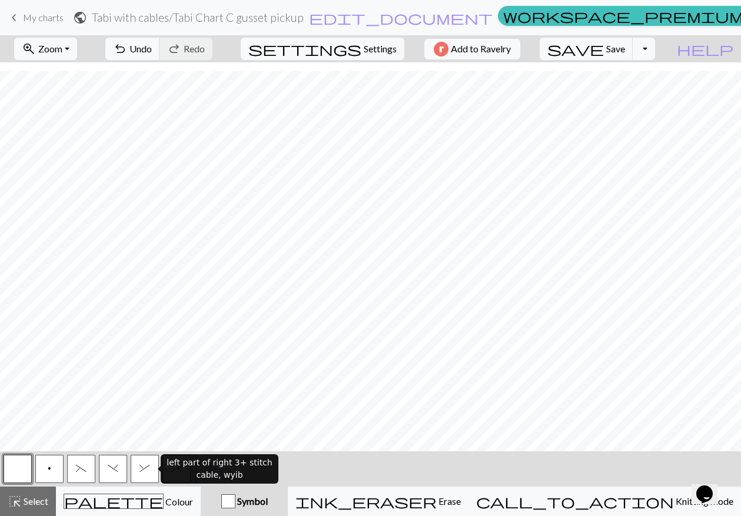
click at [144, 463] on button "&" at bounding box center [145, 469] width 28 height 28
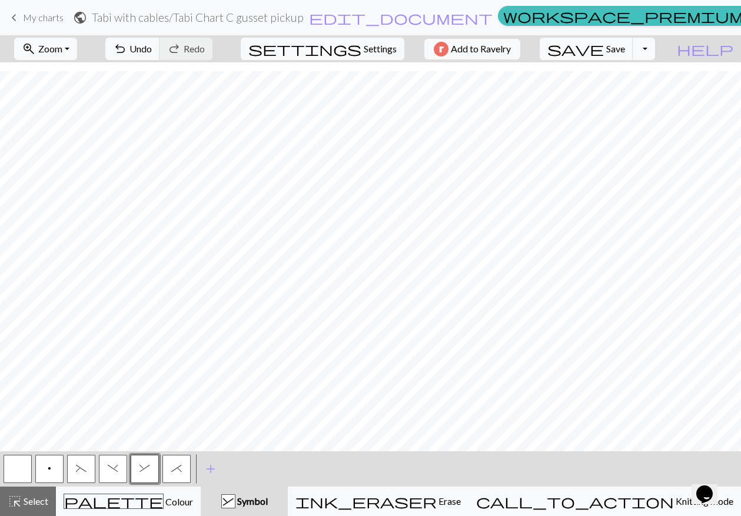
click at [177, 472] on span "*" at bounding box center [176, 468] width 11 height 9
drag, startPoint x: 78, startPoint y: 468, endPoint x: 132, endPoint y: 443, distance: 59.3
click at [79, 468] on span "(" at bounding box center [81, 468] width 11 height 9
click at [111, 475] on button ")" at bounding box center [113, 469] width 28 height 28
click at [80, 466] on span "(" at bounding box center [81, 468] width 11 height 9
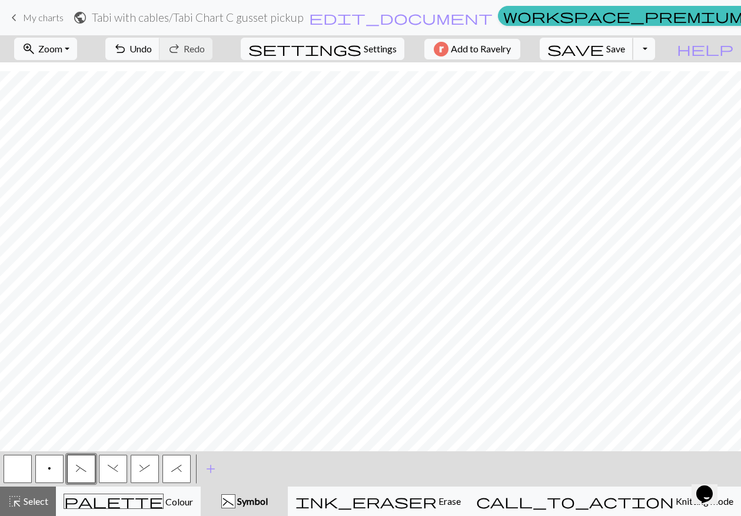
click at [604, 44] on span "save" at bounding box center [576, 49] width 57 height 16
click at [111, 472] on span ")" at bounding box center [113, 468] width 11 height 9
click at [80, 469] on span "(" at bounding box center [81, 468] width 11 height 9
click at [140, 466] on span "&" at bounding box center [145, 468] width 11 height 9
click at [176, 472] on span "*" at bounding box center [176, 468] width 11 height 9
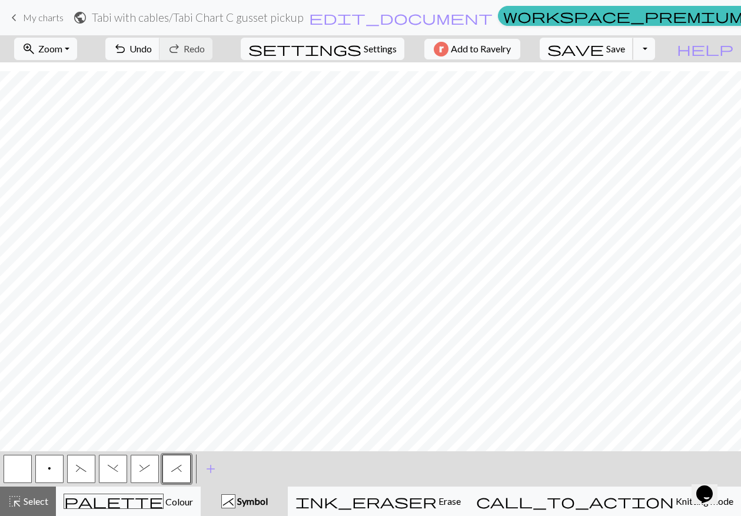
click at [604, 49] on span "save" at bounding box center [576, 49] width 57 height 16
click at [21, 473] on button "button" at bounding box center [18, 469] width 28 height 28
click at [47, 466] on button "p" at bounding box center [49, 469] width 28 height 28
click at [18, 473] on button "button" at bounding box center [18, 469] width 28 height 28
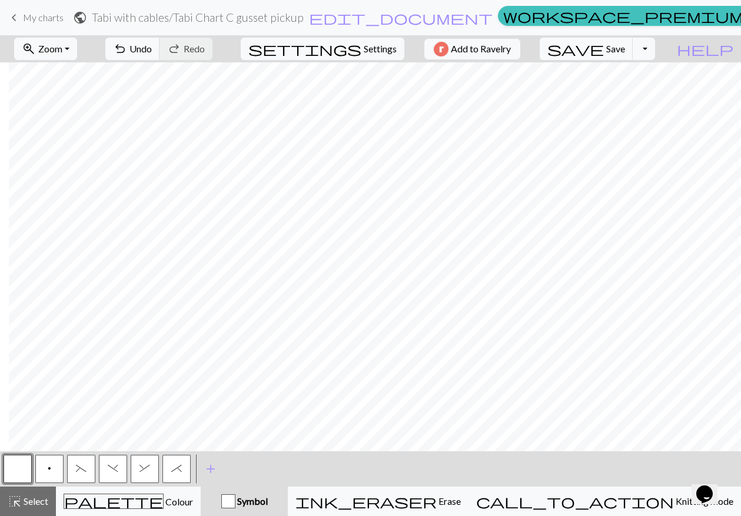
click at [53, 467] on button "p" at bounding box center [49, 469] width 28 height 28
click at [15, 475] on button "button" at bounding box center [18, 469] width 28 height 28
click at [43, 469] on button "p" at bounding box center [49, 469] width 28 height 28
click at [21, 469] on button "button" at bounding box center [18, 469] width 28 height 28
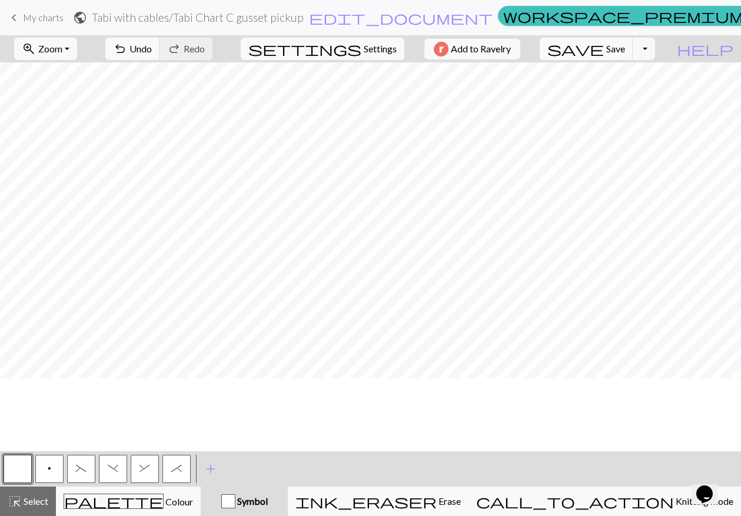
scroll to position [0, 194]
click at [47, 474] on button "p" at bounding box center [49, 469] width 28 height 28
click at [160, 48] on button "undo Undo Undo" at bounding box center [132, 49] width 55 height 22
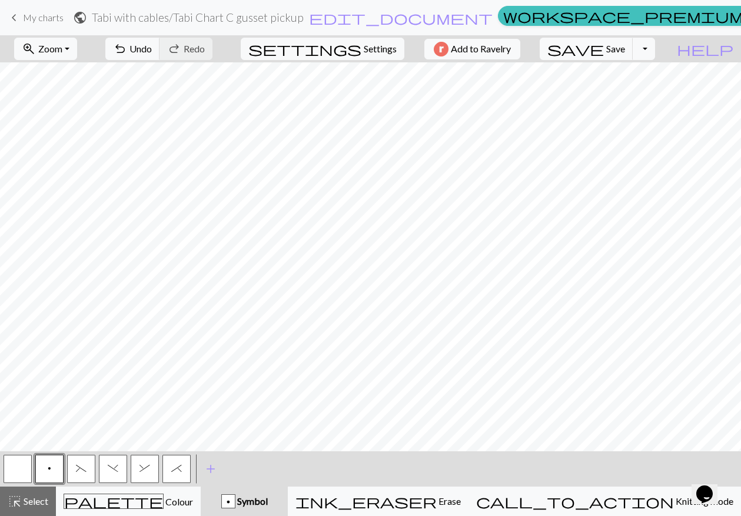
click at [143, 466] on span "&" at bounding box center [145, 468] width 11 height 9
click at [79, 476] on button "(" at bounding box center [81, 469] width 28 height 28
click at [107, 471] on button ")" at bounding box center [113, 469] width 28 height 28
click at [144, 472] on span "&" at bounding box center [145, 468] width 11 height 9
click at [177, 471] on span "*" at bounding box center [176, 468] width 11 height 9
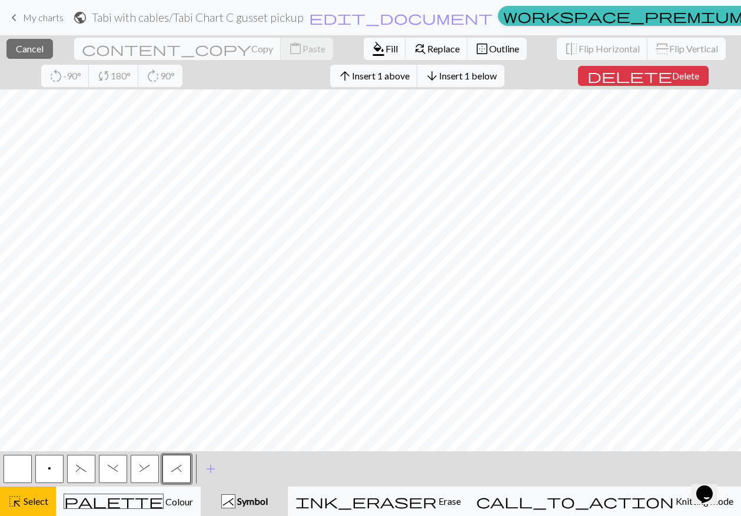
click at [15, 86] on div "close Cancel content_copy Copy content_paste Paste format_color_fill Fill find_…" at bounding box center [370, 62] width 741 height 54
click at [67, 81] on div "close Cancel content_copy Copy content_paste Paste format_color_fill Fill find_…" at bounding box center [370, 62] width 741 height 54
click at [35, 51] on span "Cancel" at bounding box center [30, 48] width 28 height 11
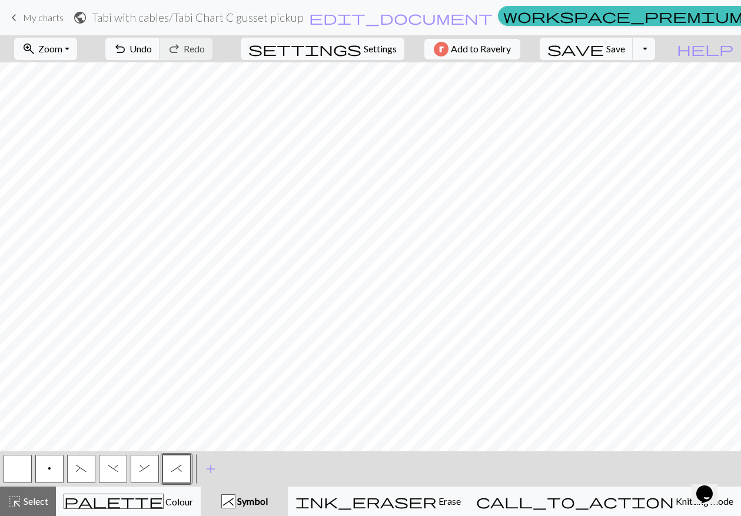
click at [51, 467] on span "p" at bounding box center [50, 468] width 4 height 9
click at [625, 48] on span "Save" at bounding box center [616, 48] width 19 height 11
click at [655, 47] on button "Toggle Dropdown" at bounding box center [644, 49] width 22 height 22
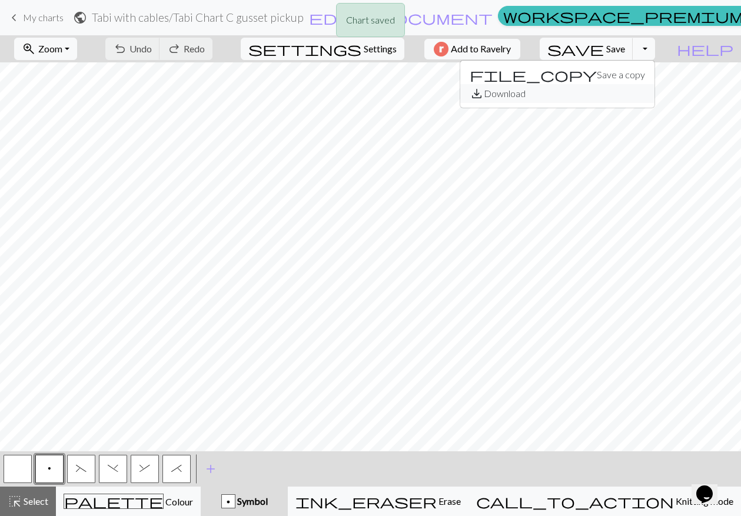
click at [634, 91] on button "save_alt Download" at bounding box center [558, 93] width 194 height 19
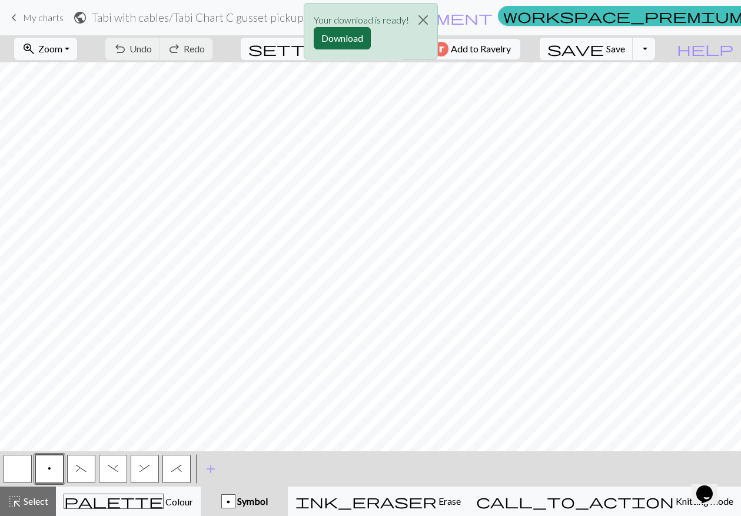
click at [342, 42] on button "Download" at bounding box center [342, 38] width 57 height 22
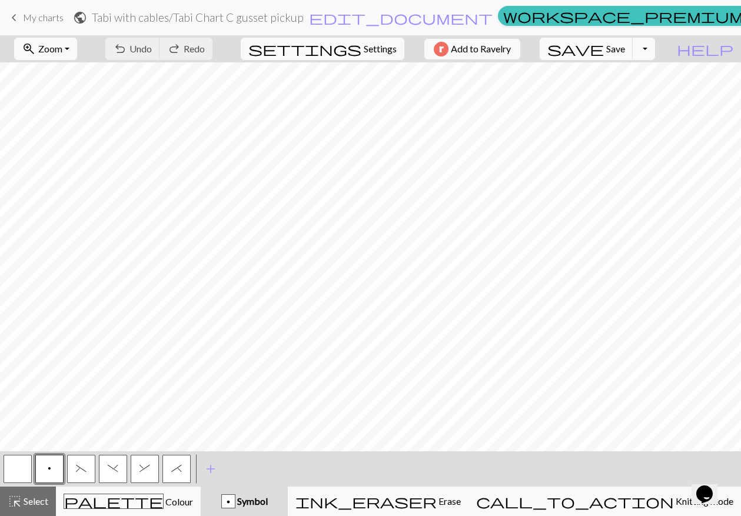
click at [700, 33] on nav "keyboard_arrow_left My charts public Tabi with cables / Tabi Chart C gusset pic…" at bounding box center [370, 17] width 741 height 35
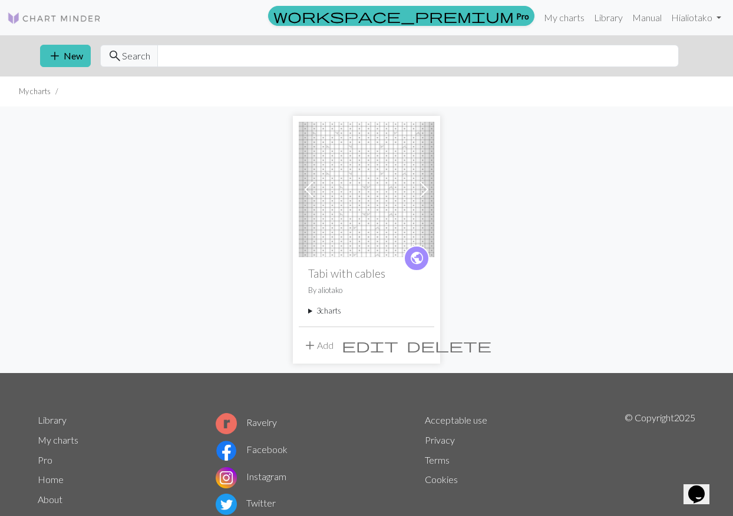
click at [327, 309] on summary "3 charts" at bounding box center [366, 311] width 117 height 11
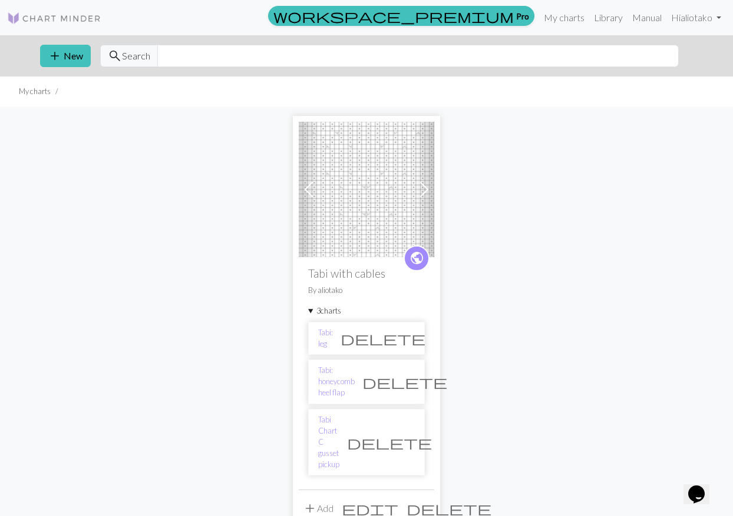
click at [397, 501] on span "edit" at bounding box center [370, 509] width 57 height 16
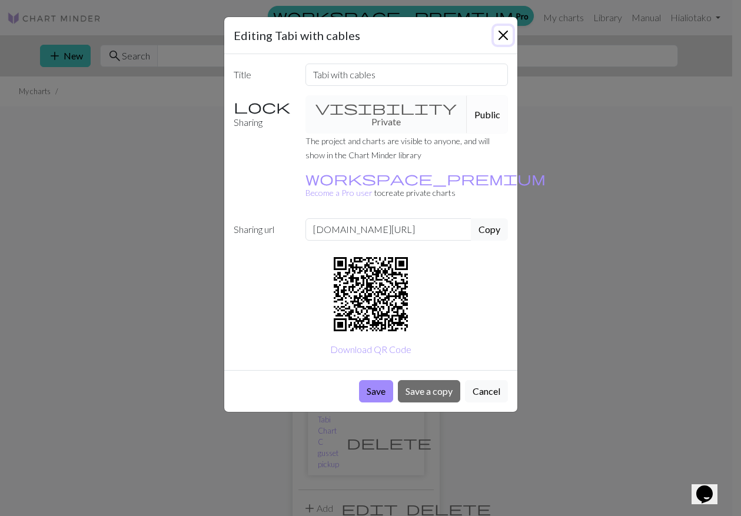
click at [503, 35] on button "Close" at bounding box center [503, 35] width 19 height 19
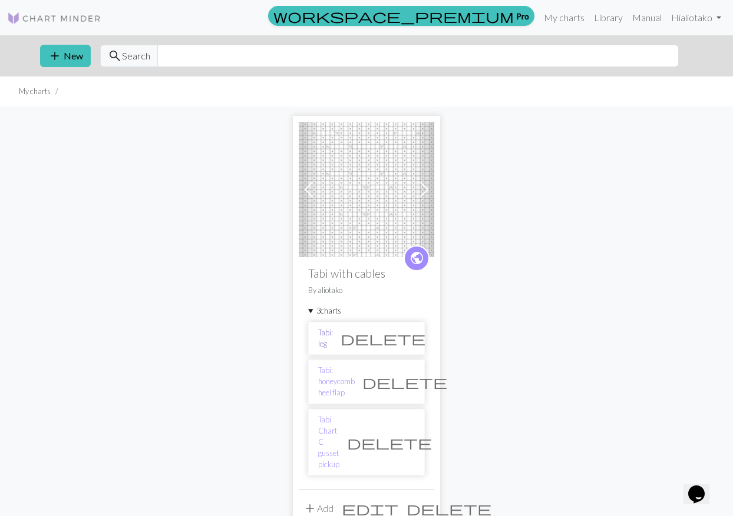
click at [333, 338] on link "Tabi: leg" at bounding box center [325, 338] width 15 height 22
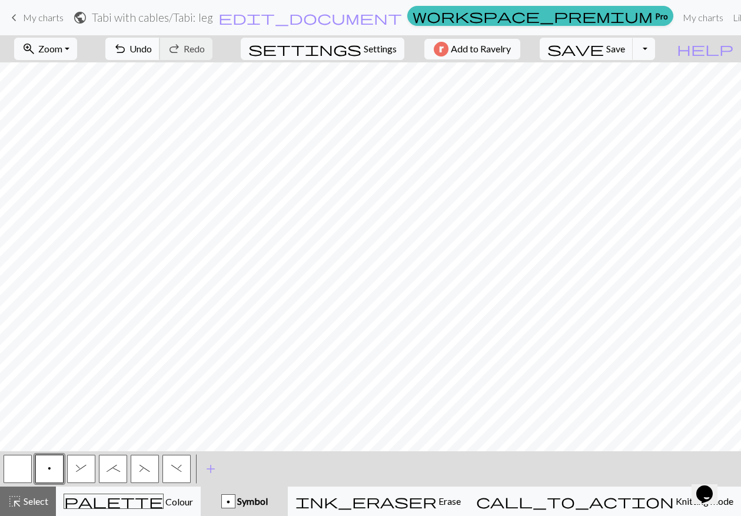
click at [127, 47] on span "undo" at bounding box center [120, 49] width 14 height 16
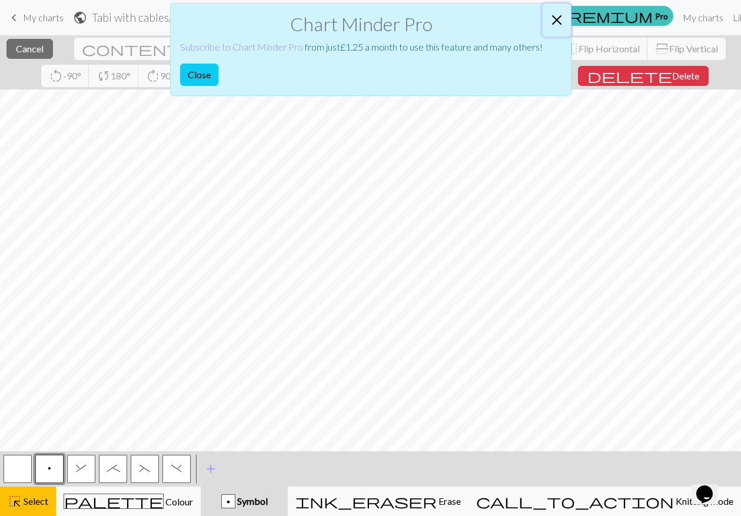
click at [558, 18] on button "Close" at bounding box center [557, 20] width 28 height 33
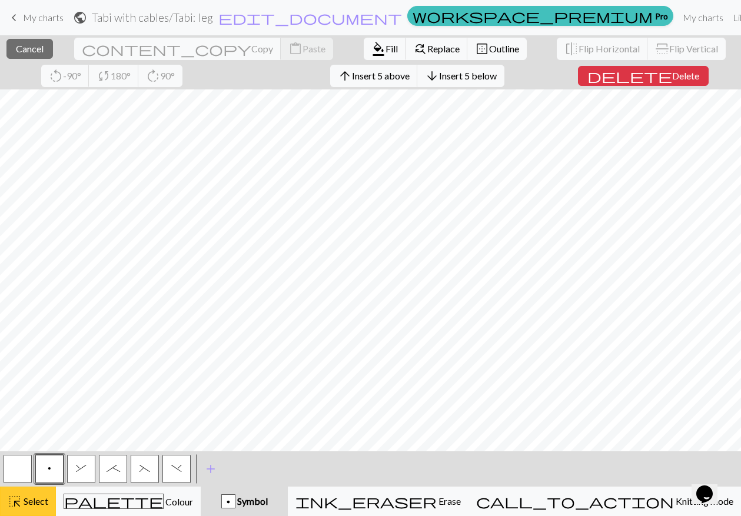
click at [21, 507] on span "highlight_alt" at bounding box center [15, 502] width 14 height 16
click at [28, 51] on span "Cancel" at bounding box center [30, 48] width 28 height 11
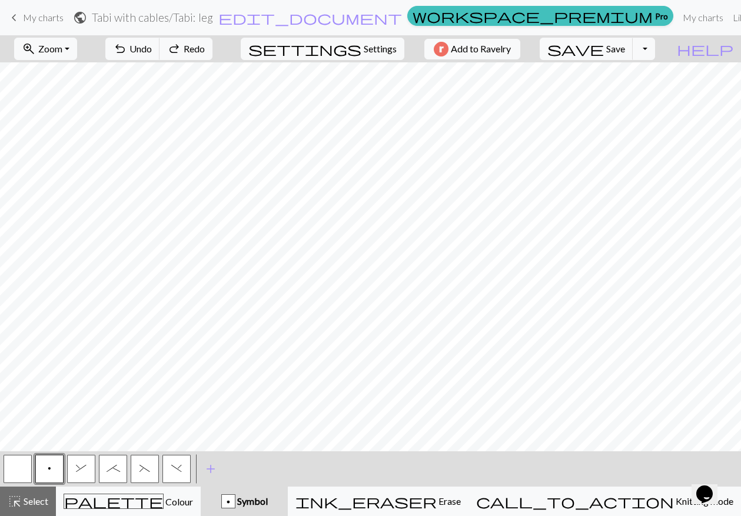
click at [15, 15] on span "keyboard_arrow_left" at bounding box center [14, 17] width 14 height 16
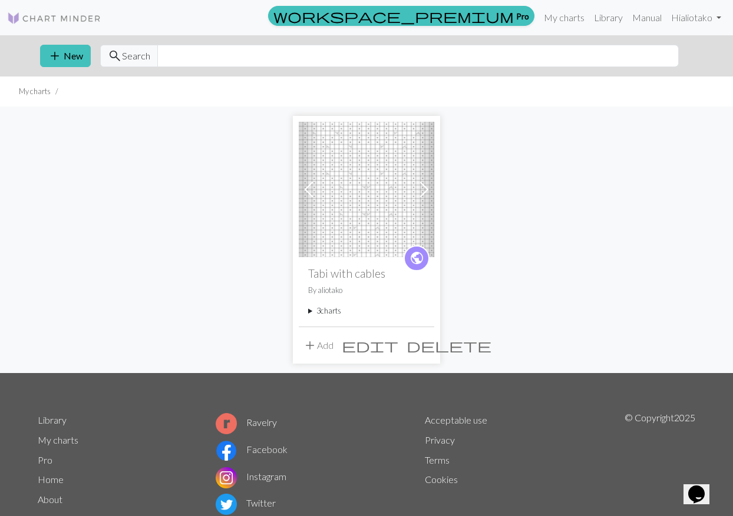
click at [325, 345] on button "add Add" at bounding box center [318, 346] width 39 height 22
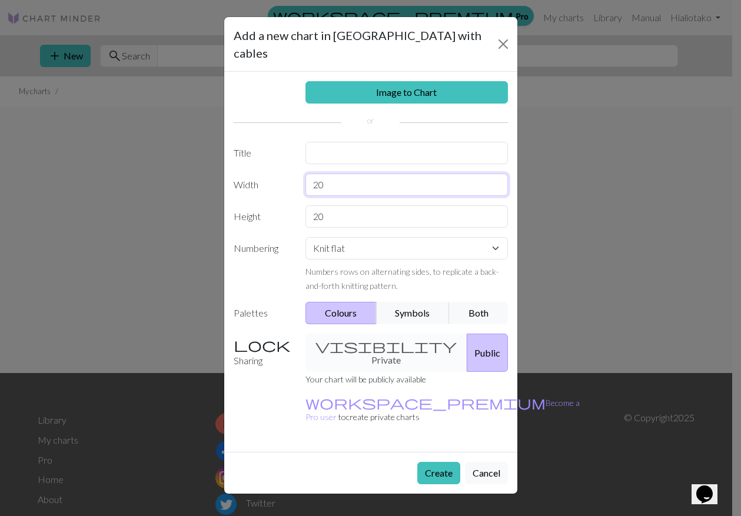
drag, startPoint x: 331, startPoint y: 168, endPoint x: 307, endPoint y: 161, distance: 25.3
click at [307, 174] on input "20" at bounding box center [407, 185] width 203 height 22
type input "32"
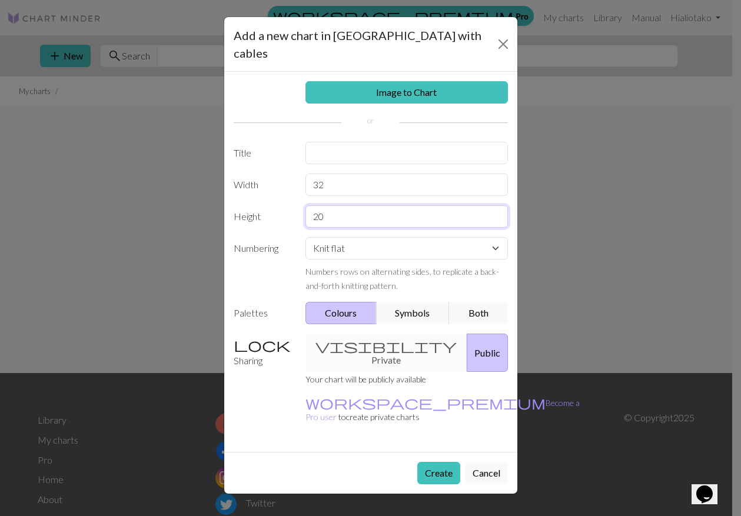
drag, startPoint x: 328, startPoint y: 199, endPoint x: 297, endPoint y: 201, distance: 31.3
click at [297, 206] on div "Height 20" at bounding box center [371, 217] width 289 height 22
type input "6"
click at [494, 237] on select "Knit flat Knit in the round Lace knitting Cross stitch" at bounding box center [407, 248] width 203 height 22
click at [306, 237] on select "Knit flat Knit in the round Lace knitting Cross stitch" at bounding box center [407, 248] width 203 height 22
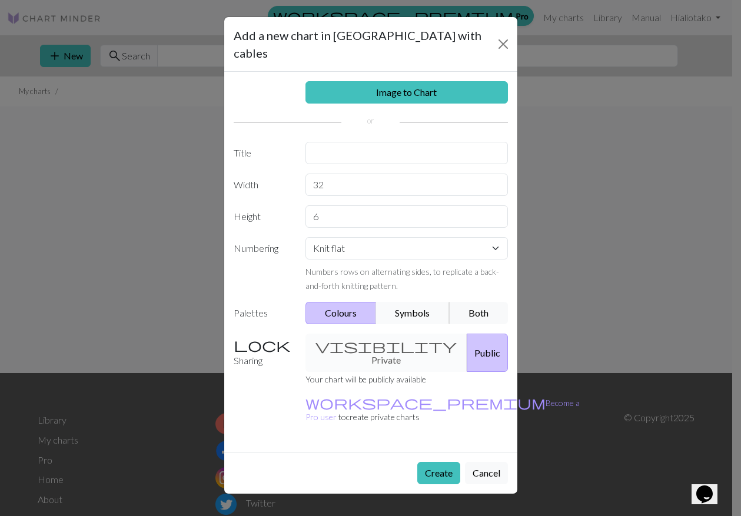
click at [407, 302] on button "Symbols" at bounding box center [413, 313] width 74 height 22
click at [433, 462] on button "Create" at bounding box center [439, 473] width 43 height 22
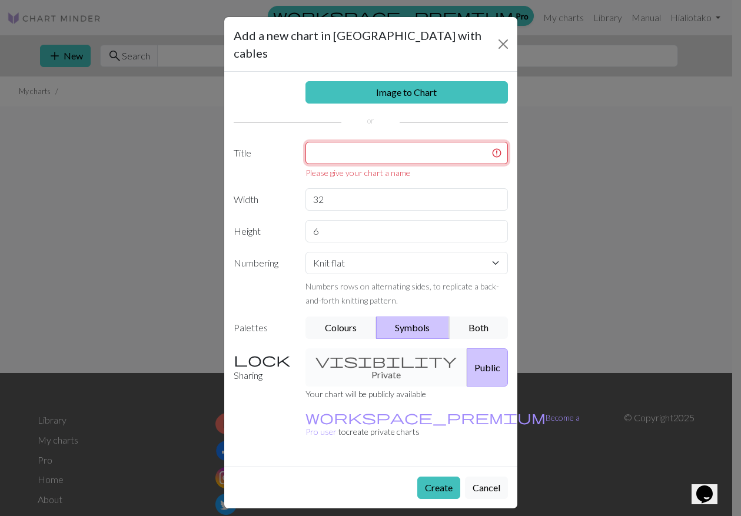
click at [372, 142] on input "text" at bounding box center [407, 153] width 203 height 22
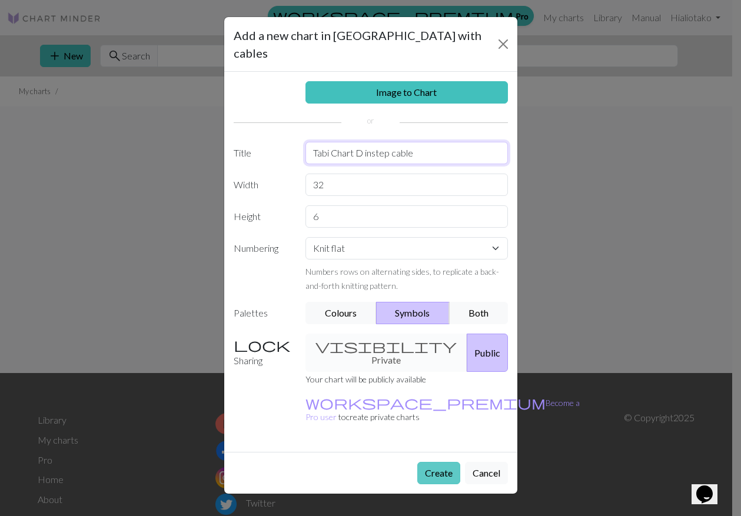
type input "Tabi Chart D instep cable"
click at [429, 462] on button "Create" at bounding box center [439, 473] width 43 height 22
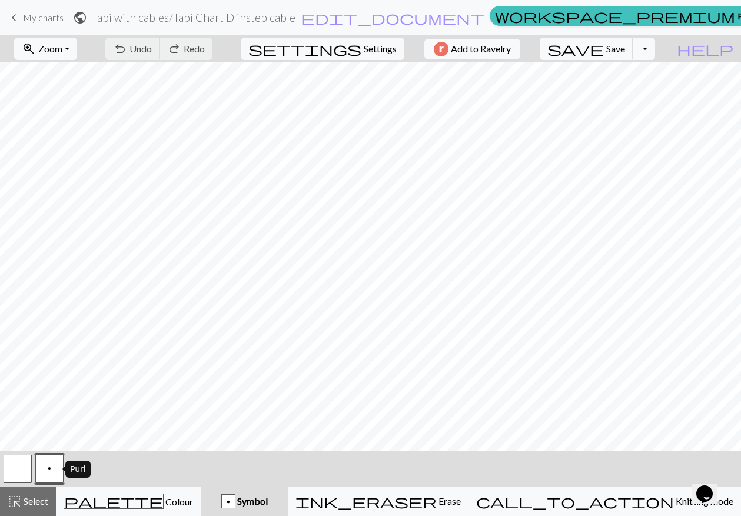
click at [47, 469] on button "p" at bounding box center [49, 469] width 28 height 28
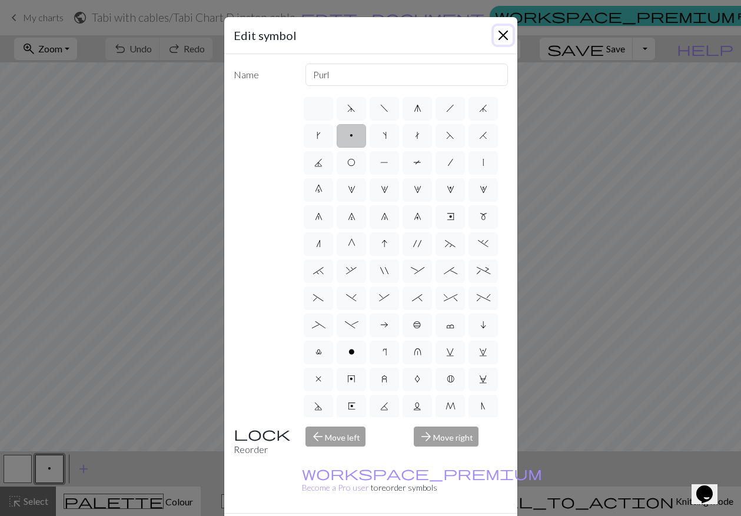
click at [499, 33] on button "Close" at bounding box center [503, 35] width 19 height 19
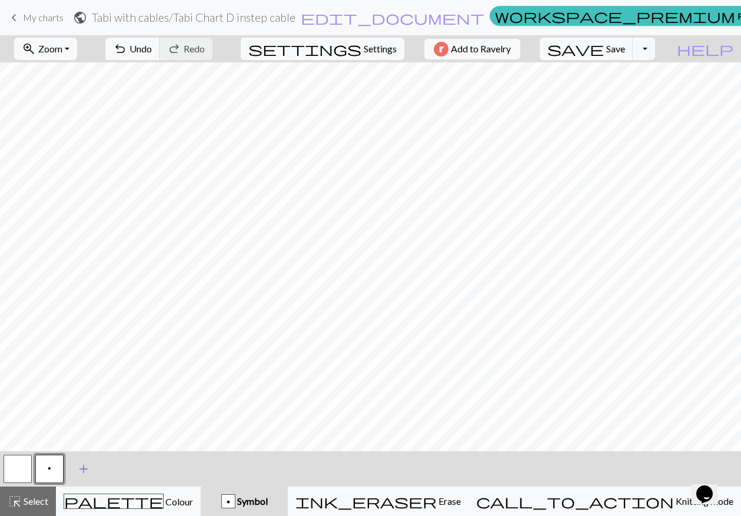
drag, startPoint x: 16, startPoint y: 468, endPoint x: 72, endPoint y: 459, distance: 56.6
click at [21, 466] on button "button" at bounding box center [18, 469] width 28 height 28
click at [45, 469] on button "p" at bounding box center [49, 469] width 28 height 28
click at [86, 468] on span "add" at bounding box center [84, 469] width 14 height 16
click at [80, 474] on button "button" at bounding box center [81, 469] width 28 height 28
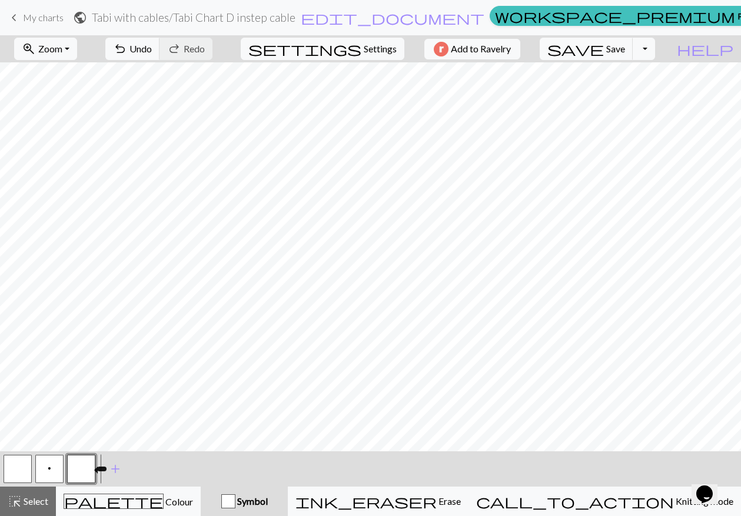
click at [79, 474] on button "button" at bounding box center [81, 469] width 28 height 28
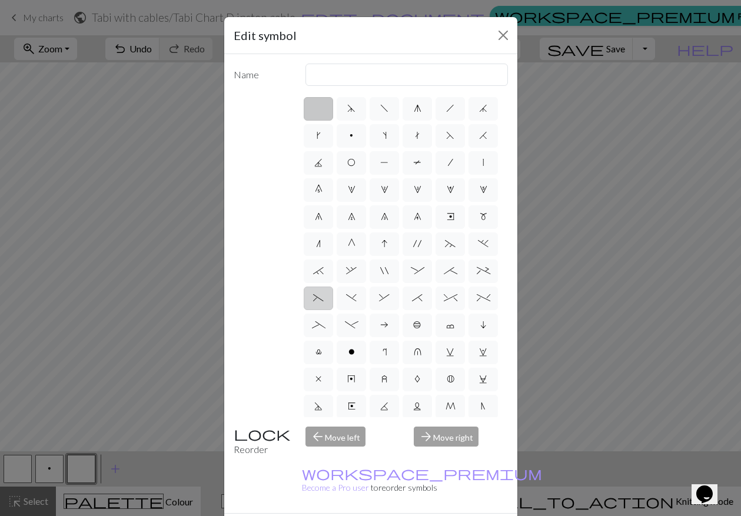
click at [333, 310] on label "(" at bounding box center [318, 299] width 29 height 24
click at [321, 299] on input "(" at bounding box center [317, 295] width 8 height 8
radio input "true"
type input "left part of left 3+ stitch cable, wyif"
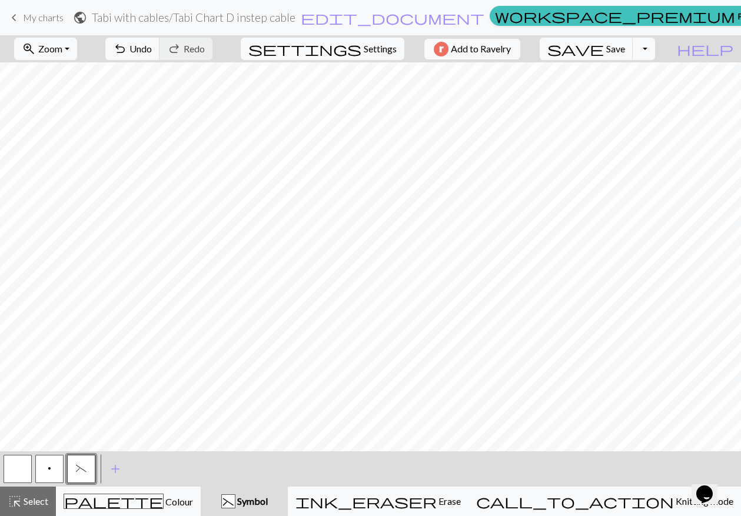
click at [151, 516] on html "This website uses cookies to ensure you get the best experience on our website.…" at bounding box center [370, 258] width 741 height 516
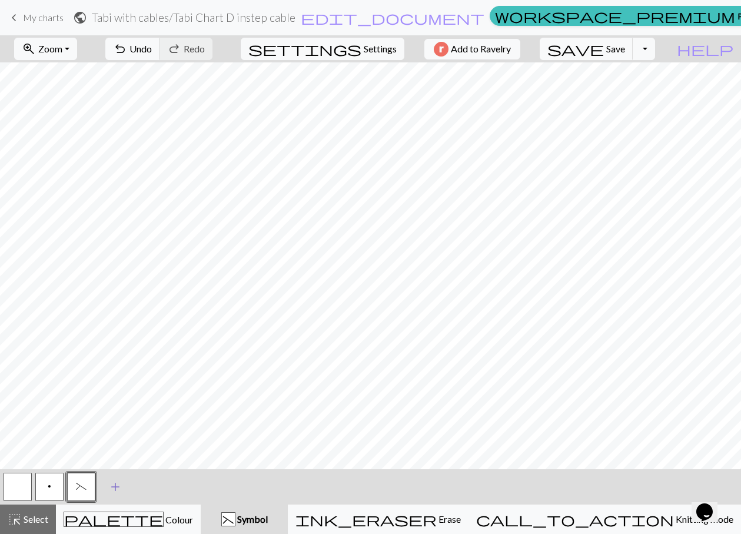
click at [114, 486] on span "add" at bounding box center [115, 487] width 14 height 16
click at [118, 490] on button "button" at bounding box center [113, 487] width 28 height 28
click at [112, 483] on button "button" at bounding box center [113, 487] width 28 height 28
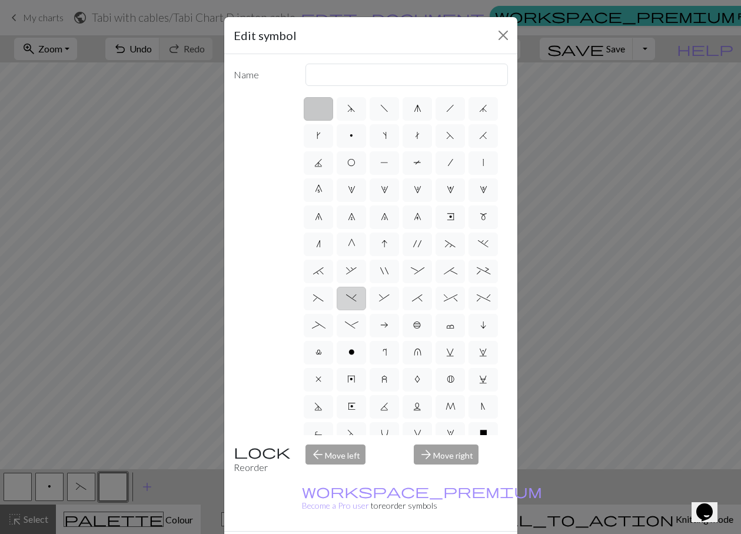
click at [357, 303] on span ")" at bounding box center [351, 297] width 11 height 9
click at [354, 299] on input ")" at bounding box center [350, 295] width 8 height 8
radio input "true"
type input "right part of left 3+ stitch cable, wyif"
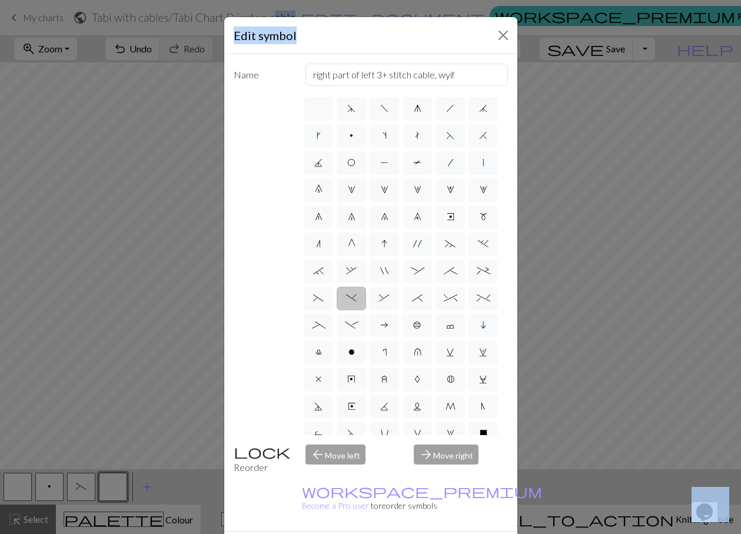
drag, startPoint x: 364, startPoint y: 41, endPoint x: 364, endPoint y: -42, distance: 82.5
click at [364, 0] on html "This website uses cookies to ensure you get the best experience on our website.…" at bounding box center [370, 267] width 741 height 534
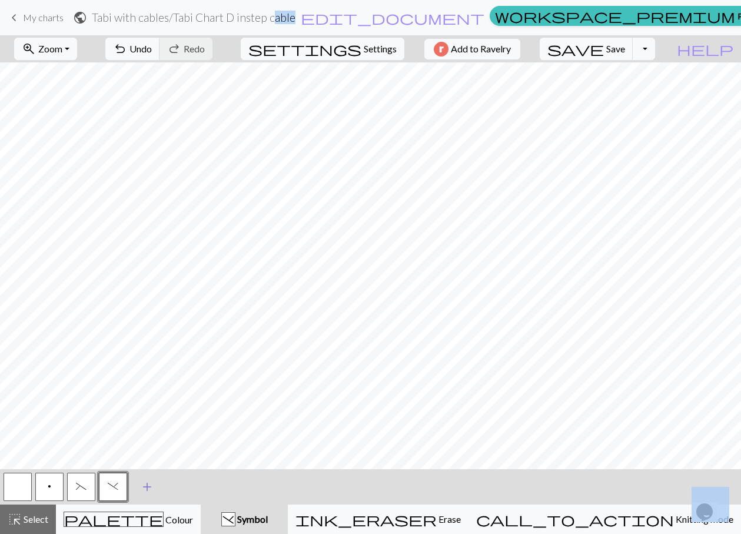
click at [147, 487] on span "add" at bounding box center [147, 487] width 14 height 16
click at [147, 487] on button "button" at bounding box center [145, 487] width 28 height 28
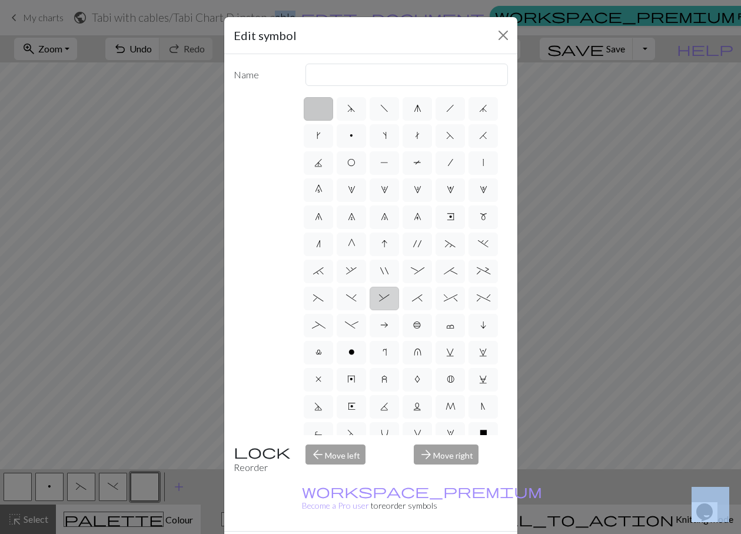
click at [390, 303] on span "&" at bounding box center [384, 297] width 11 height 9
click at [387, 299] on input "&" at bounding box center [383, 295] width 8 height 8
radio input "true"
type input "left part of right 3+ stitch cable, wyib"
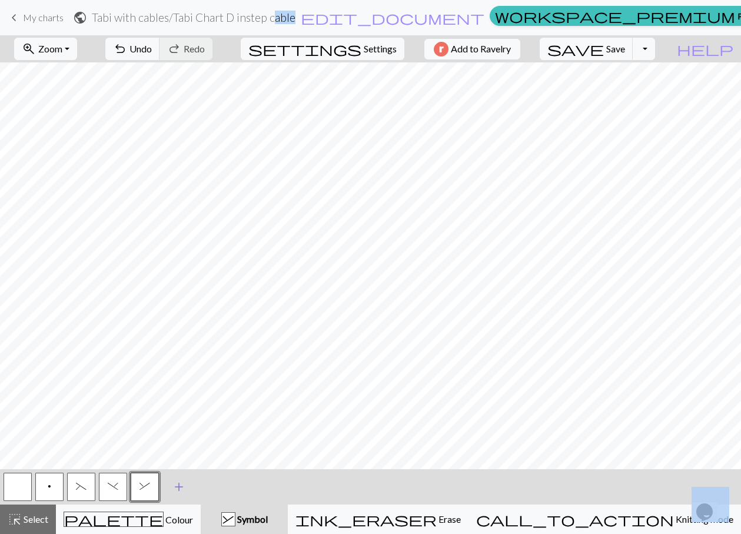
click at [180, 482] on span "add" at bounding box center [179, 487] width 14 height 16
click at [180, 482] on button "button" at bounding box center [177, 487] width 28 height 28
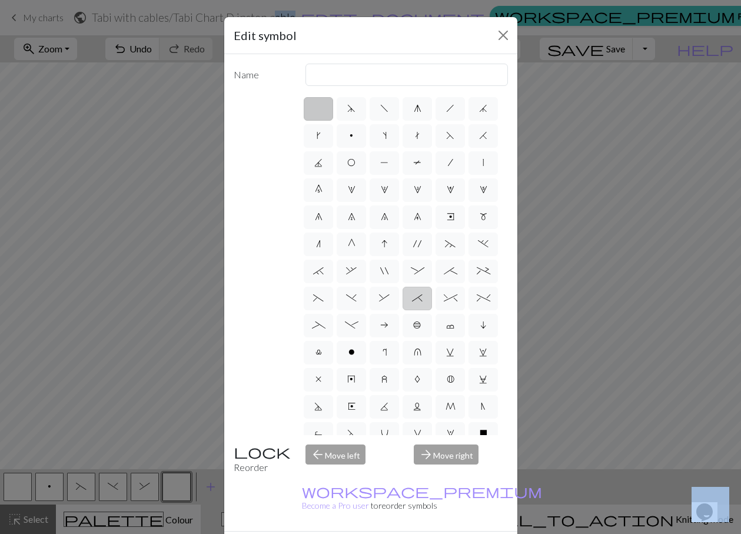
click at [403, 310] on label "*" at bounding box center [417, 299] width 29 height 24
click at [412, 299] on input "*" at bounding box center [416, 295] width 8 height 8
radio input "true"
type input "right part of right 3+ stitch cable, wyib"
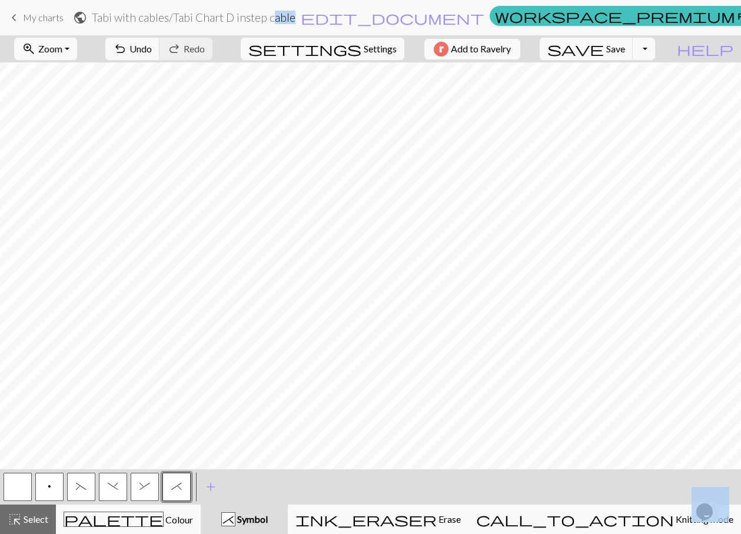
click at [174, 494] on button "*" at bounding box center [177, 487] width 28 height 28
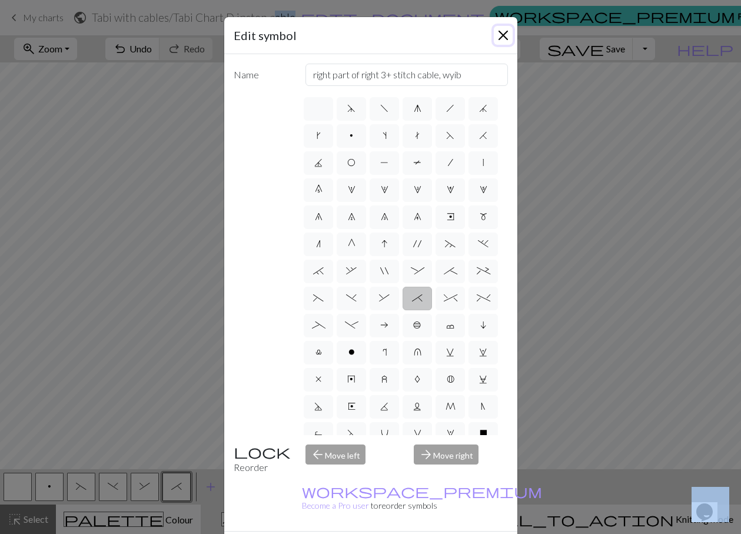
click at [502, 34] on button "Close" at bounding box center [503, 35] width 19 height 19
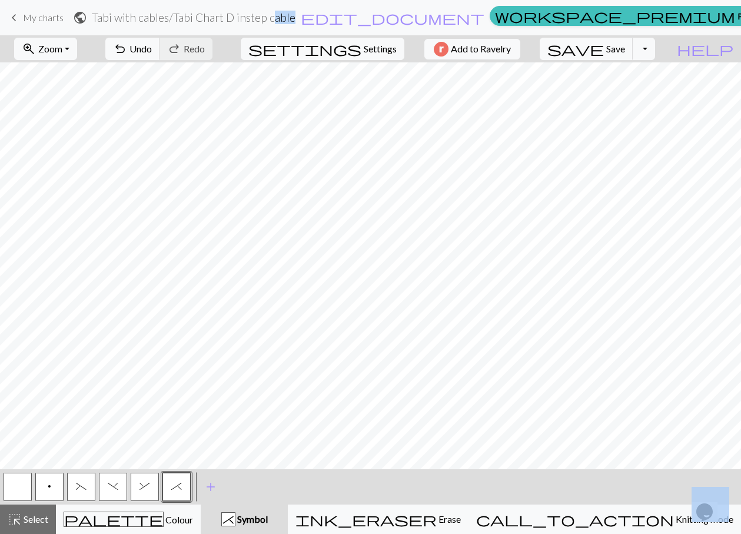
click at [147, 484] on span "&" at bounding box center [145, 486] width 11 height 9
click at [108, 486] on span ")" at bounding box center [113, 486] width 11 height 9
click at [77, 486] on span "(" at bounding box center [81, 486] width 11 height 9
click at [47, 480] on button "p" at bounding box center [49, 487] width 28 height 28
drag, startPoint x: 19, startPoint y: 489, endPoint x: 28, endPoint y: 491, distance: 8.3
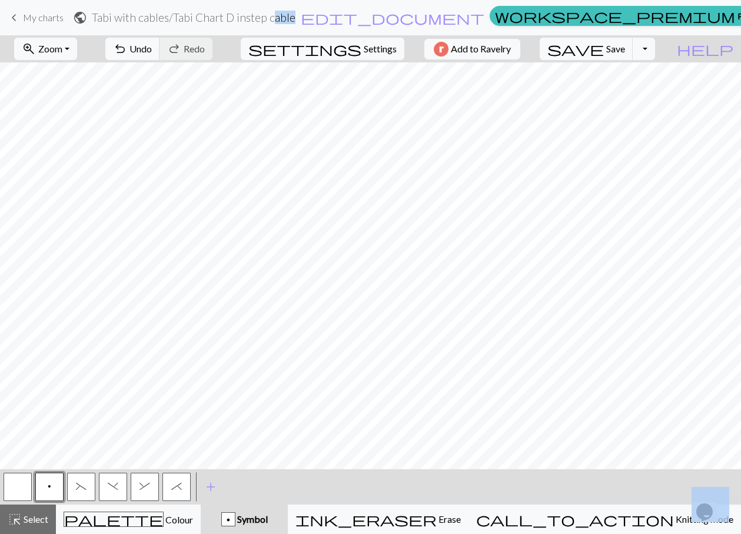
click at [19, 490] on button "button" at bounding box center [18, 487] width 28 height 28
drag, startPoint x: 50, startPoint y: 489, endPoint x: 68, endPoint y: 488, distance: 18.3
click at [52, 489] on button "p" at bounding box center [49, 487] width 28 height 28
click at [625, 53] on span "Save" at bounding box center [616, 48] width 19 height 11
click at [655, 48] on button "Toggle Dropdown" at bounding box center [644, 49] width 22 height 22
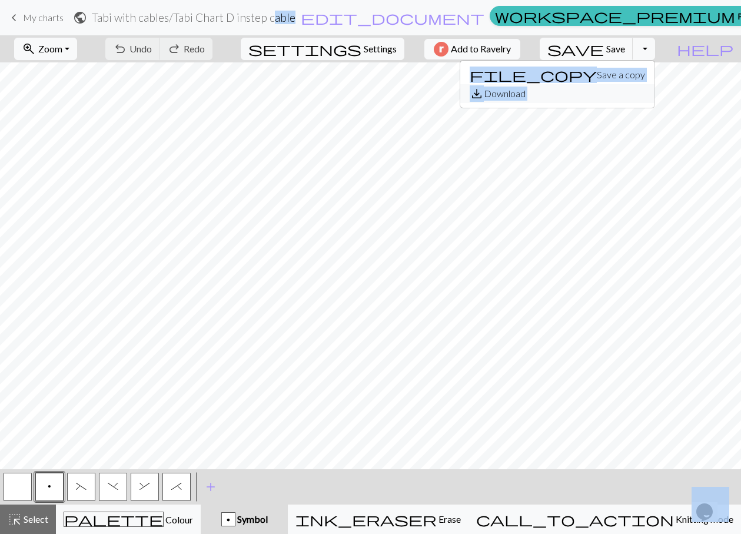
click at [639, 90] on button "save_alt Download" at bounding box center [558, 93] width 194 height 19
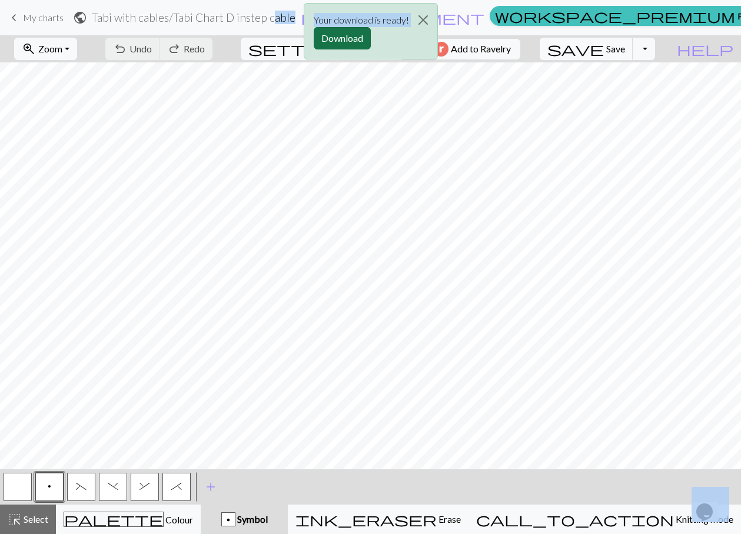
click at [328, 37] on button "Download" at bounding box center [342, 38] width 57 height 22
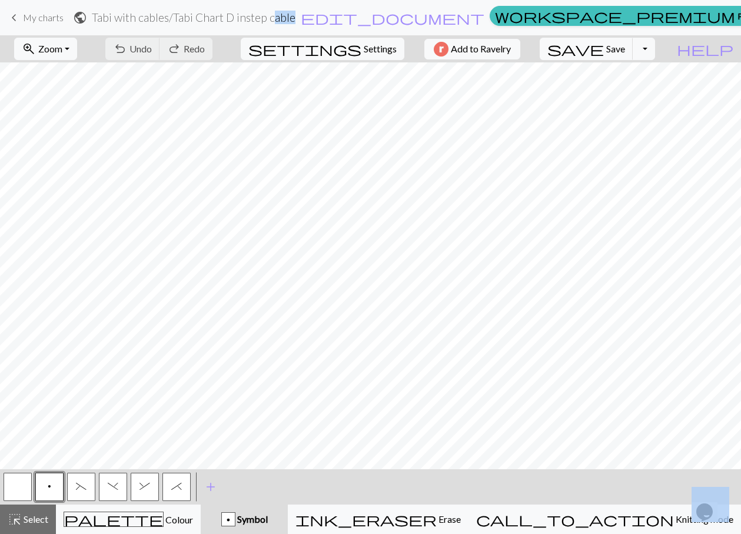
click at [12, 16] on span "keyboard_arrow_left" at bounding box center [14, 17] width 14 height 16
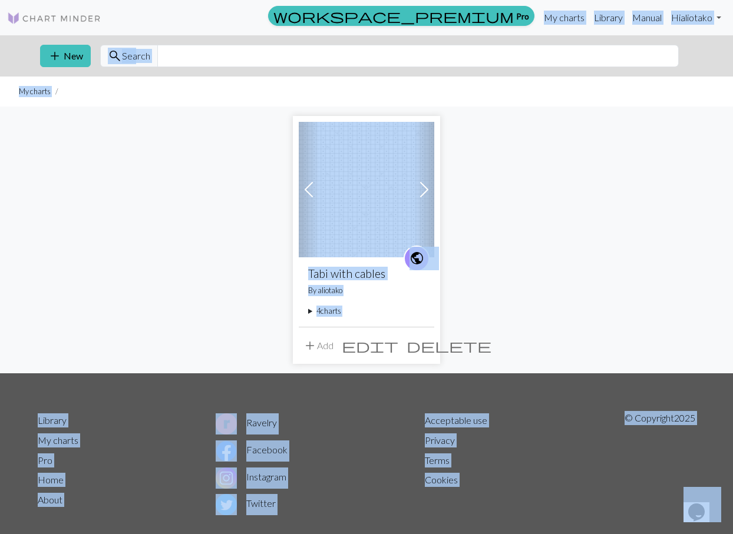
click at [325, 314] on summary "4 charts" at bounding box center [366, 311] width 117 height 11
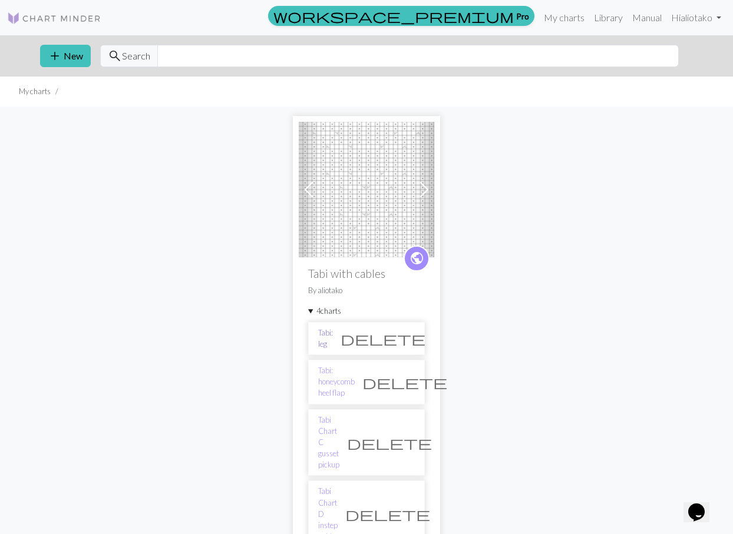
click at [333, 339] on link "Tabi: leg" at bounding box center [325, 338] width 15 height 22
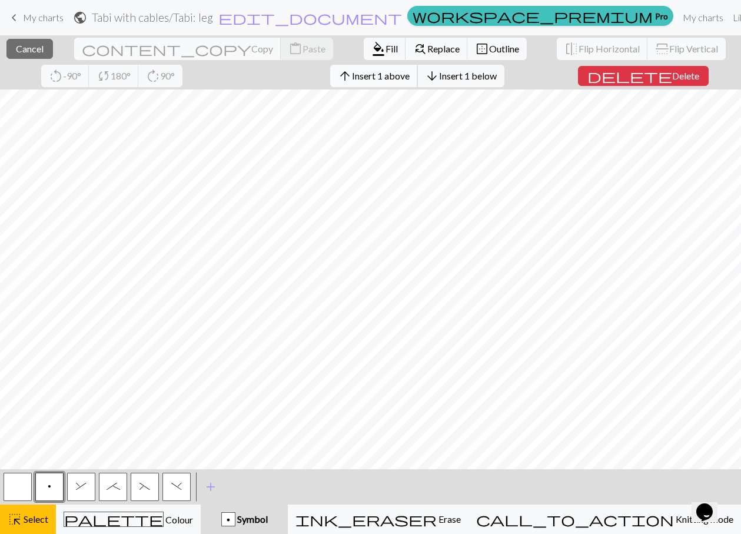
click at [352, 78] on span "Insert 1 above" at bounding box center [381, 75] width 58 height 11
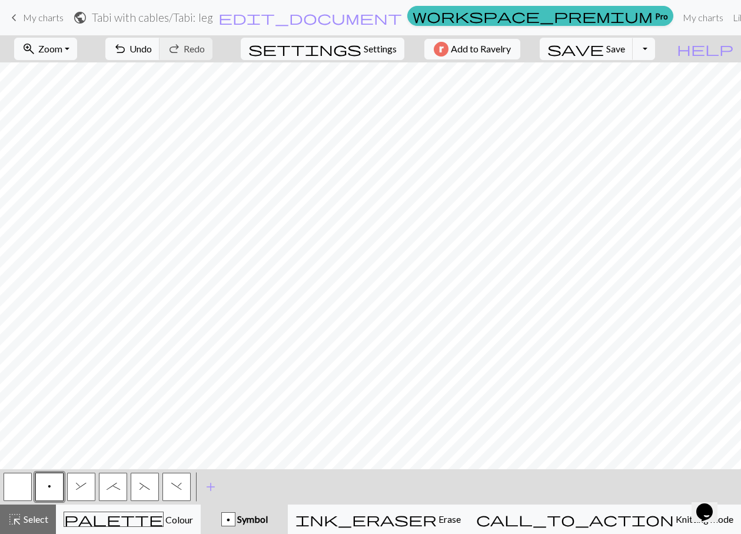
click at [21, 481] on button "button" at bounding box center [18, 487] width 28 height 28
click at [47, 496] on button "p" at bounding box center [49, 487] width 28 height 28
click at [625, 45] on span "Save" at bounding box center [616, 48] width 19 height 11
click at [655, 48] on button "Toggle Dropdown" at bounding box center [644, 49] width 22 height 22
click at [633, 96] on button "save_alt Download" at bounding box center [558, 93] width 194 height 19
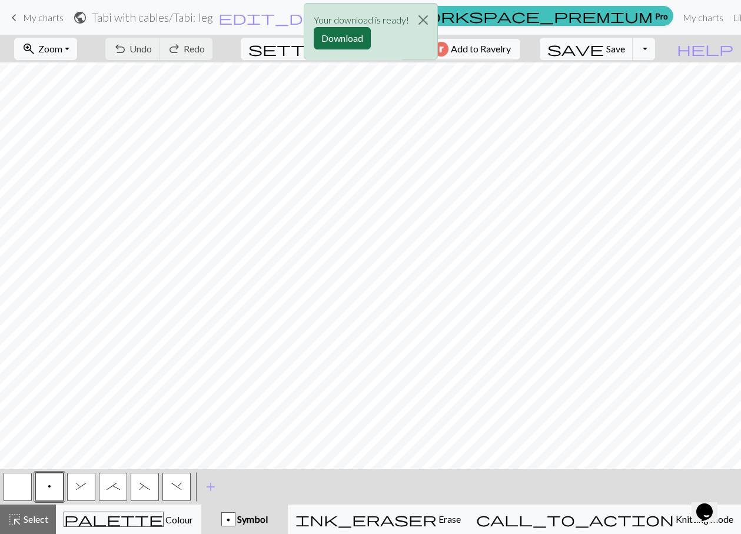
click at [362, 36] on button "Download" at bounding box center [342, 38] width 57 height 22
